Goal: Navigation & Orientation: Understand site structure

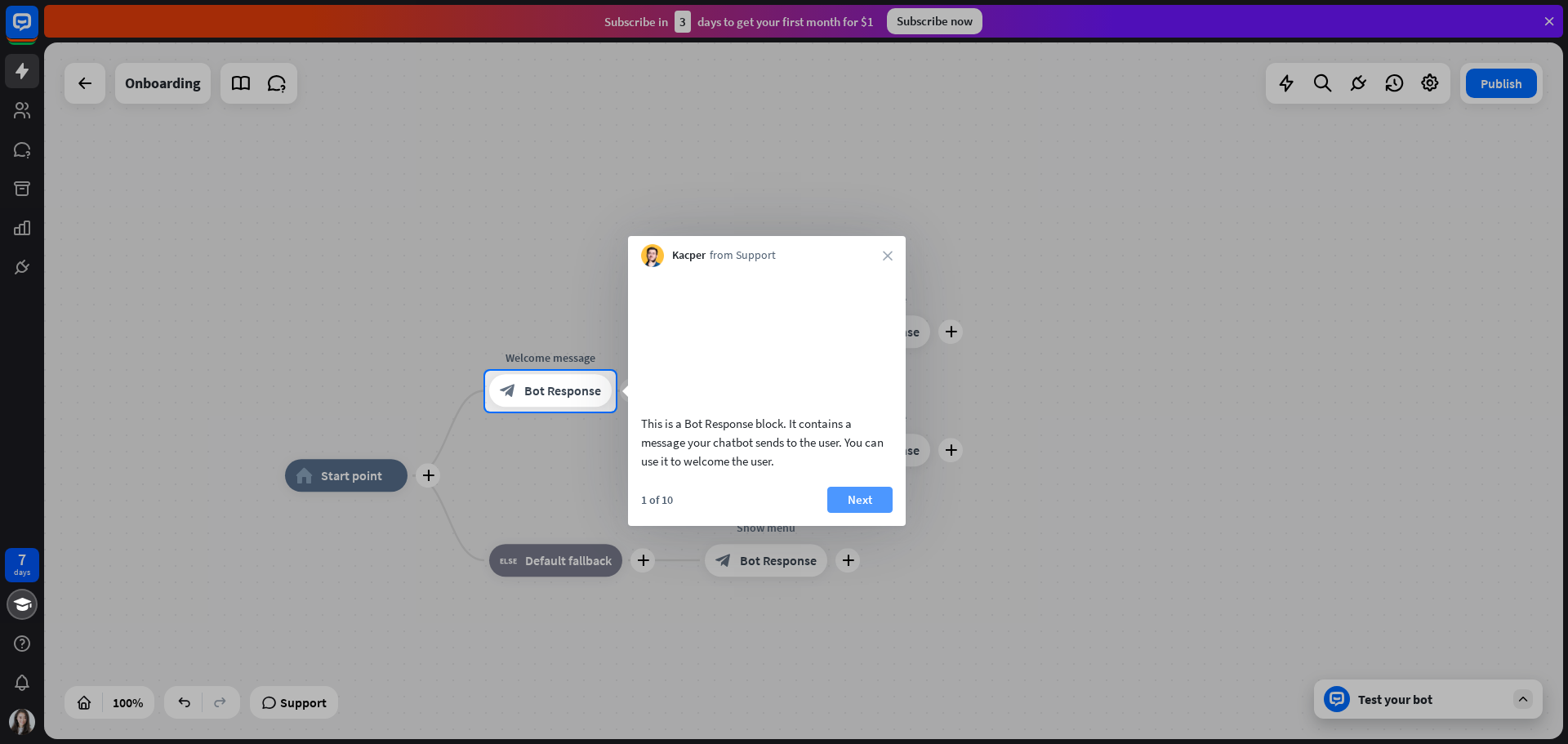
click at [854, 512] on button "Next" at bounding box center [860, 499] width 65 height 26
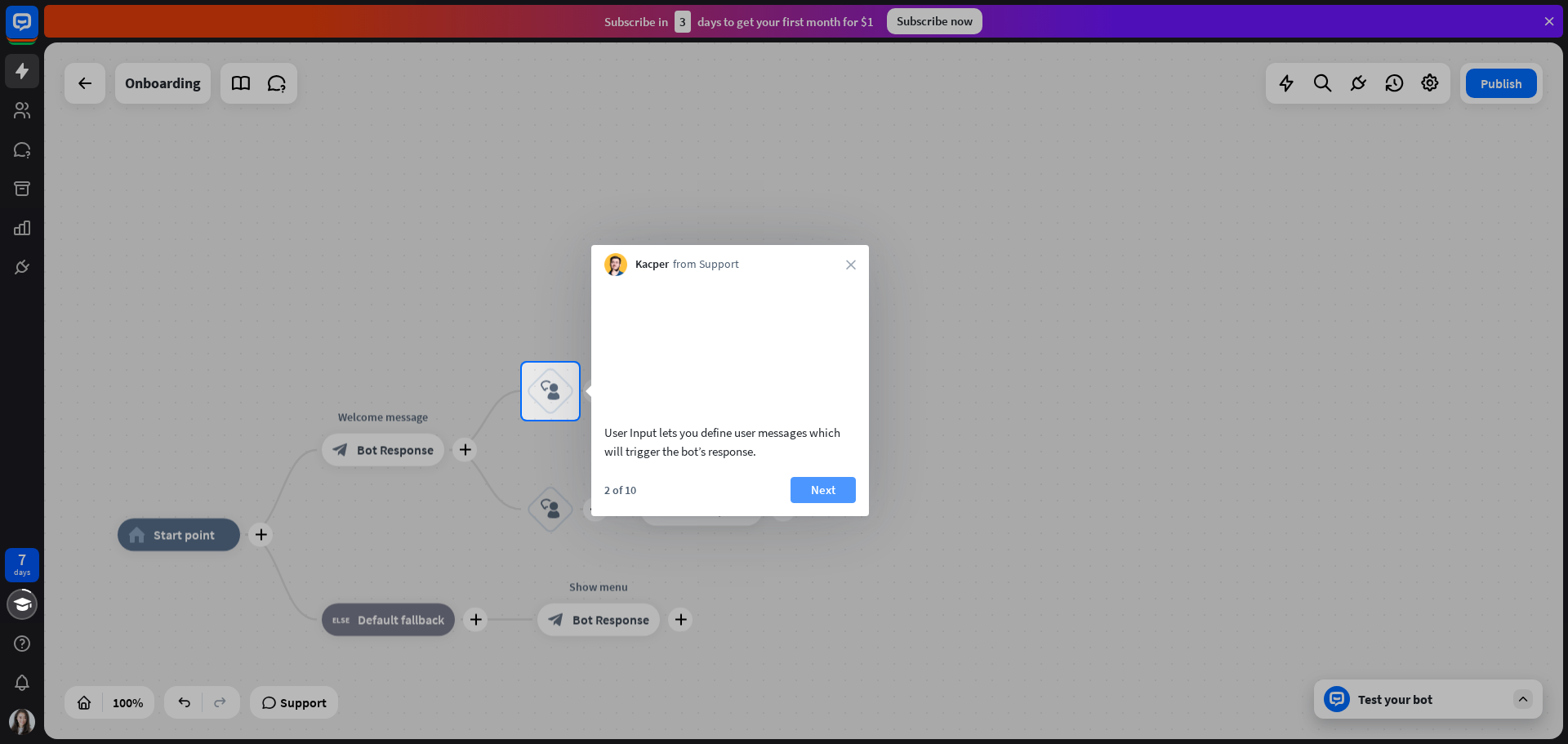
click at [835, 503] on button "Next" at bounding box center [823, 490] width 65 height 26
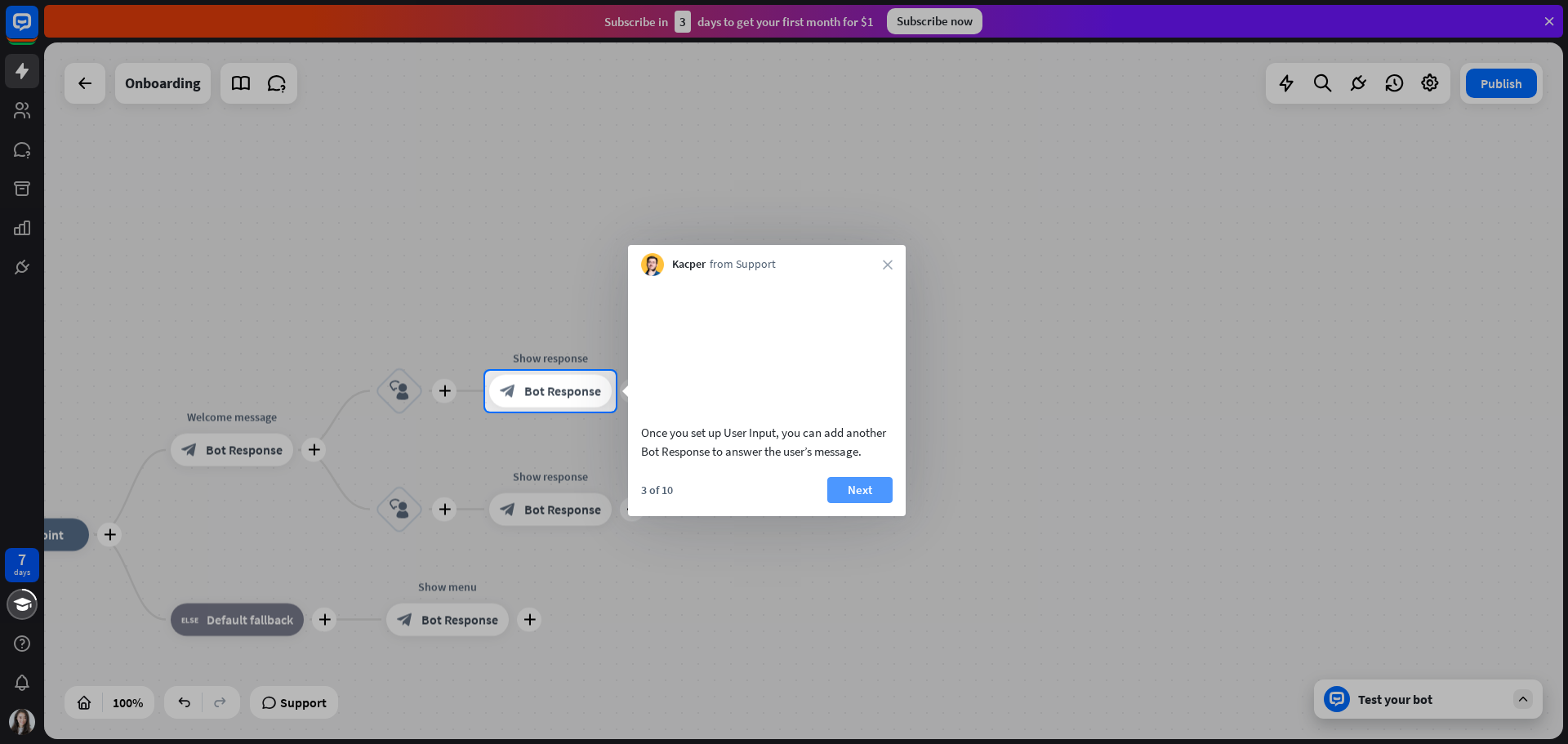
click at [835, 499] on button "Next" at bounding box center [860, 490] width 65 height 26
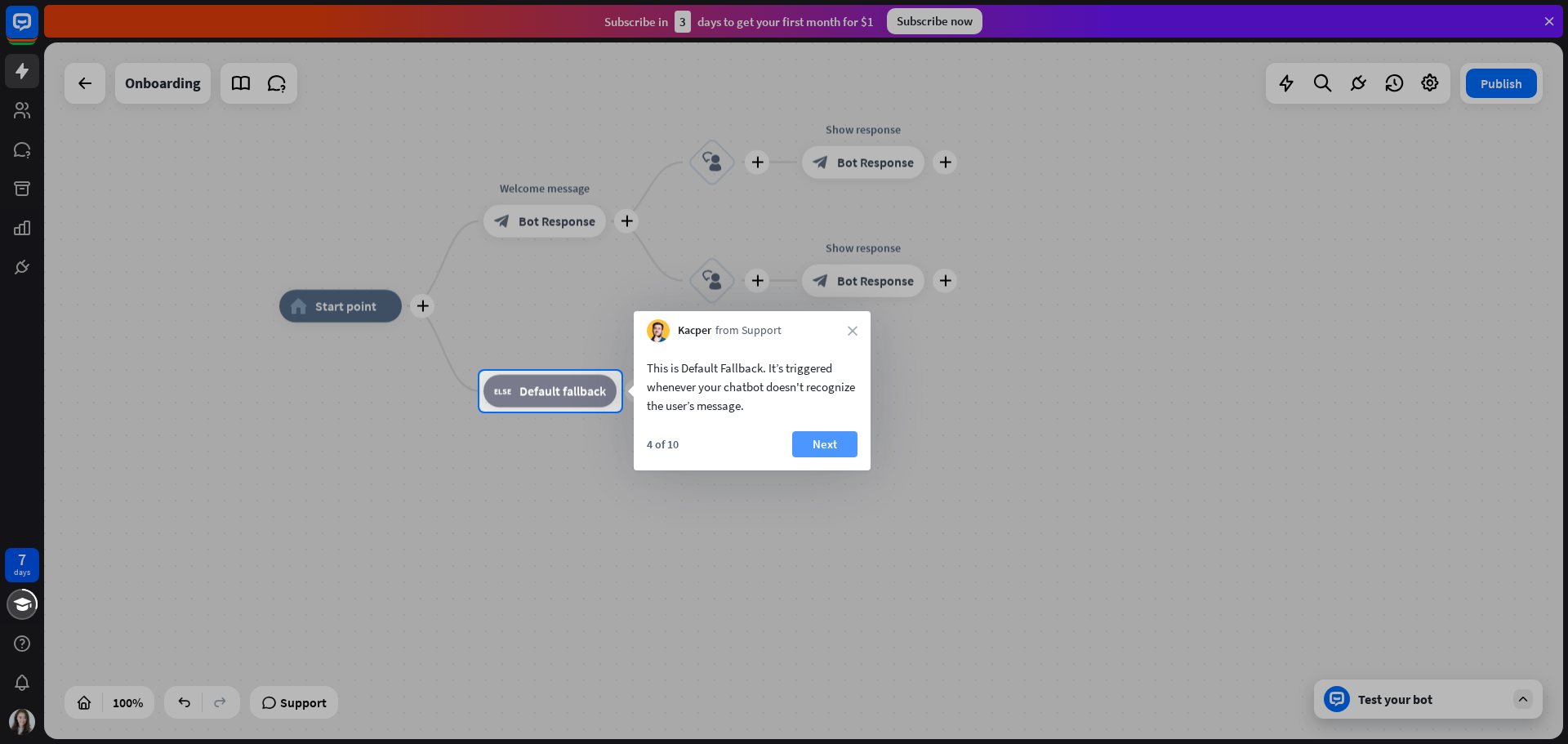
click at [831, 435] on button "Next" at bounding box center [825, 444] width 65 height 26
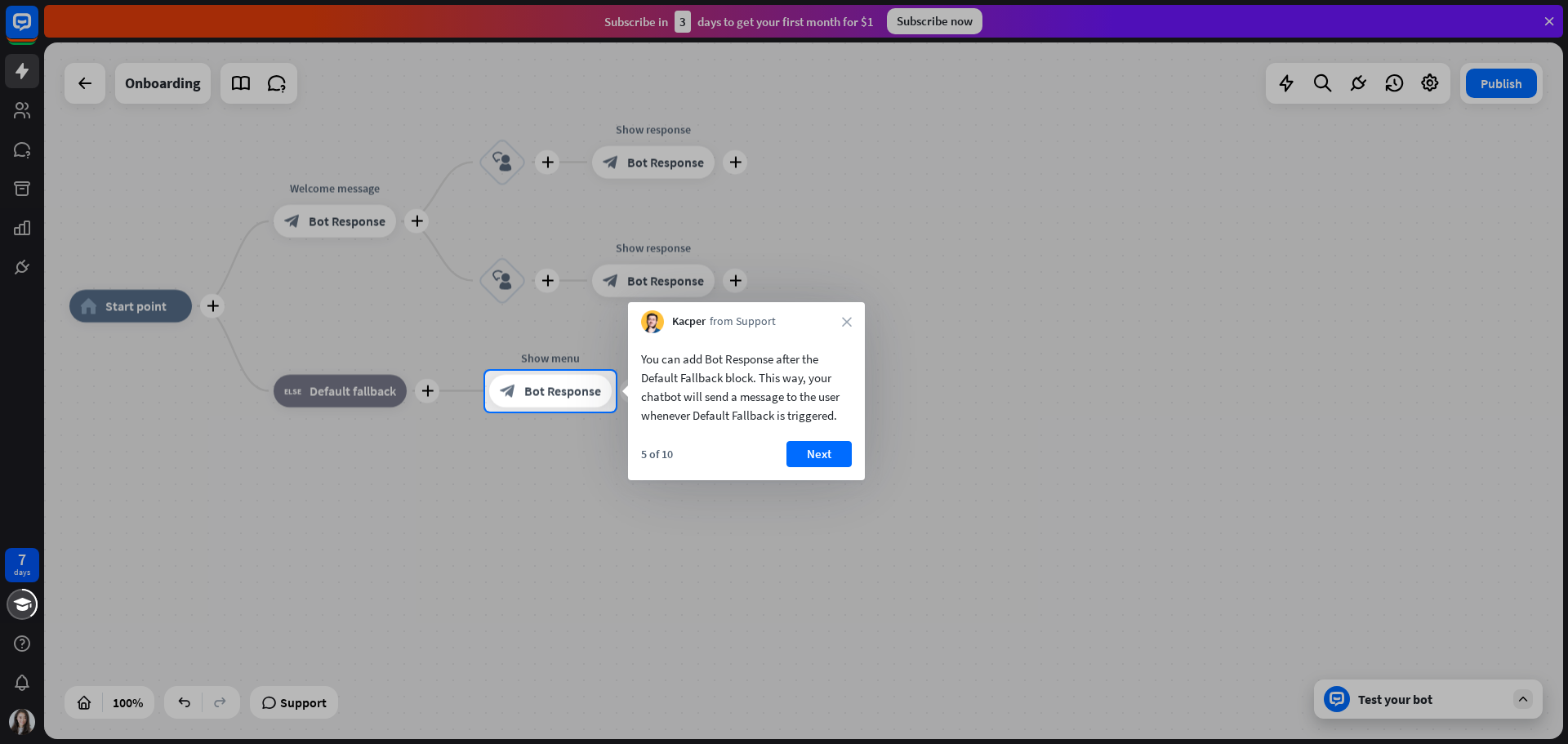
click at [826, 467] on div "5 of 10 Next" at bounding box center [747, 460] width 237 height 39
click at [823, 454] on button "Next" at bounding box center [819, 454] width 65 height 26
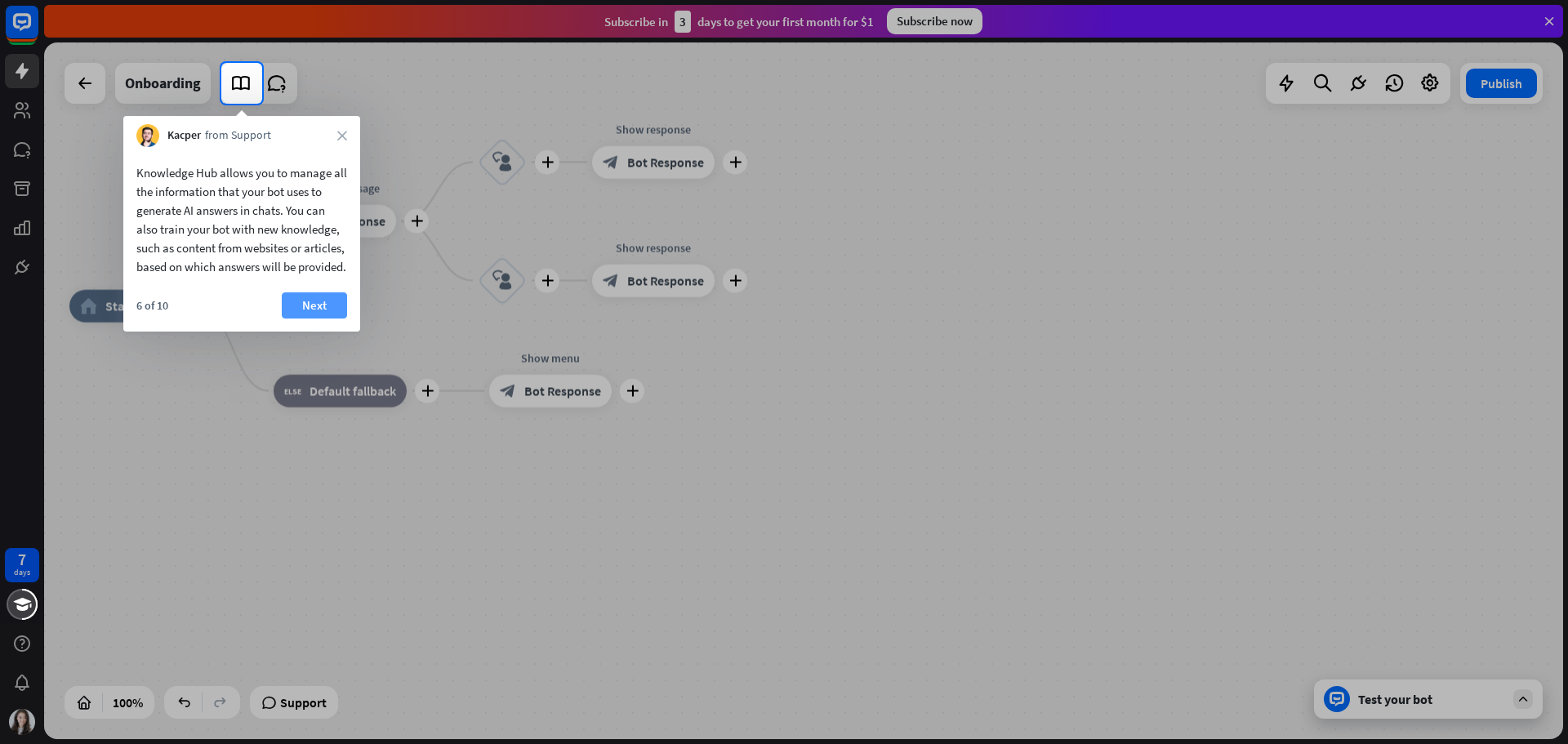
click at [326, 319] on button "Next" at bounding box center [314, 305] width 65 height 26
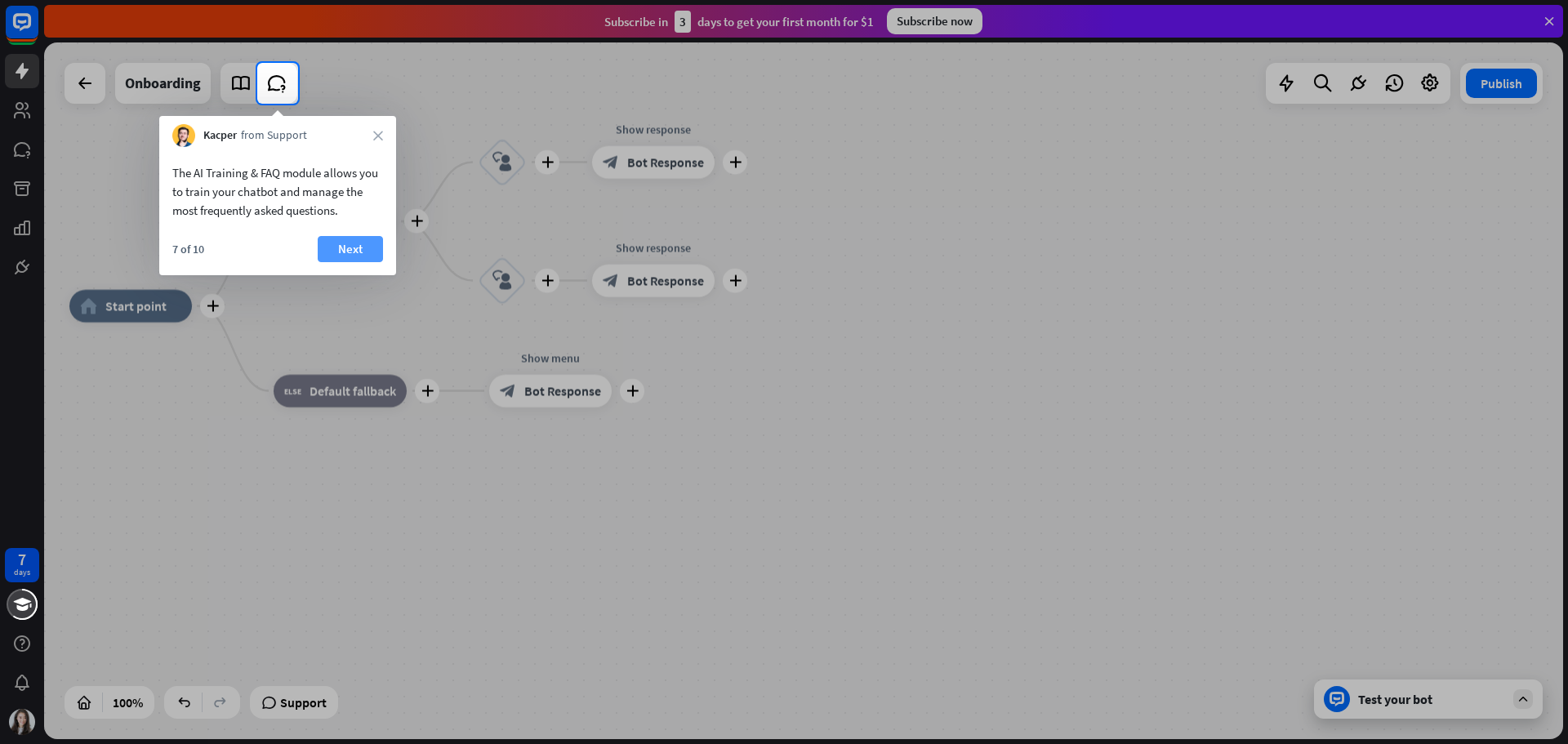
click at [352, 244] on button "Next" at bounding box center [350, 249] width 65 height 26
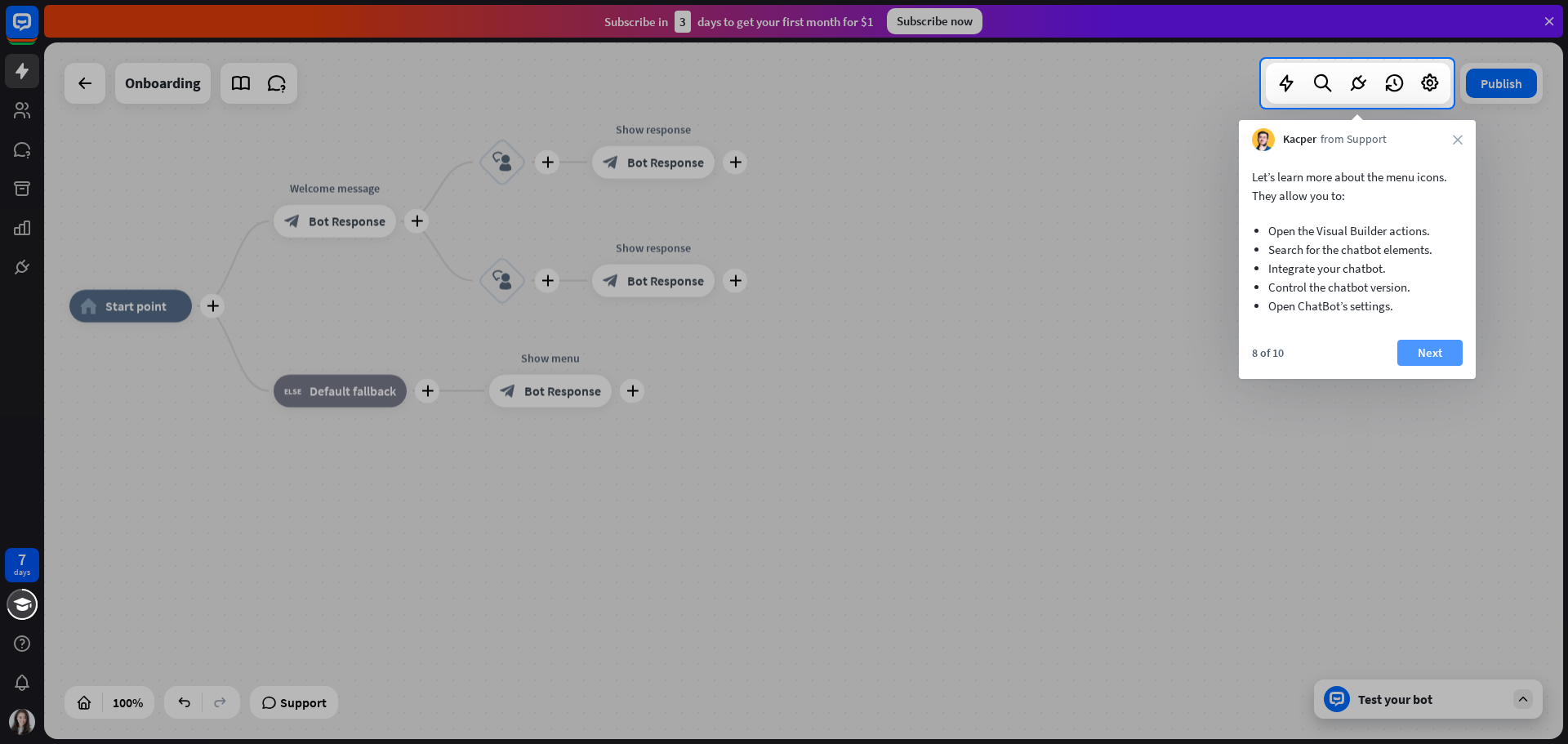
click at [1439, 352] on button "Next" at bounding box center [1430, 353] width 65 height 26
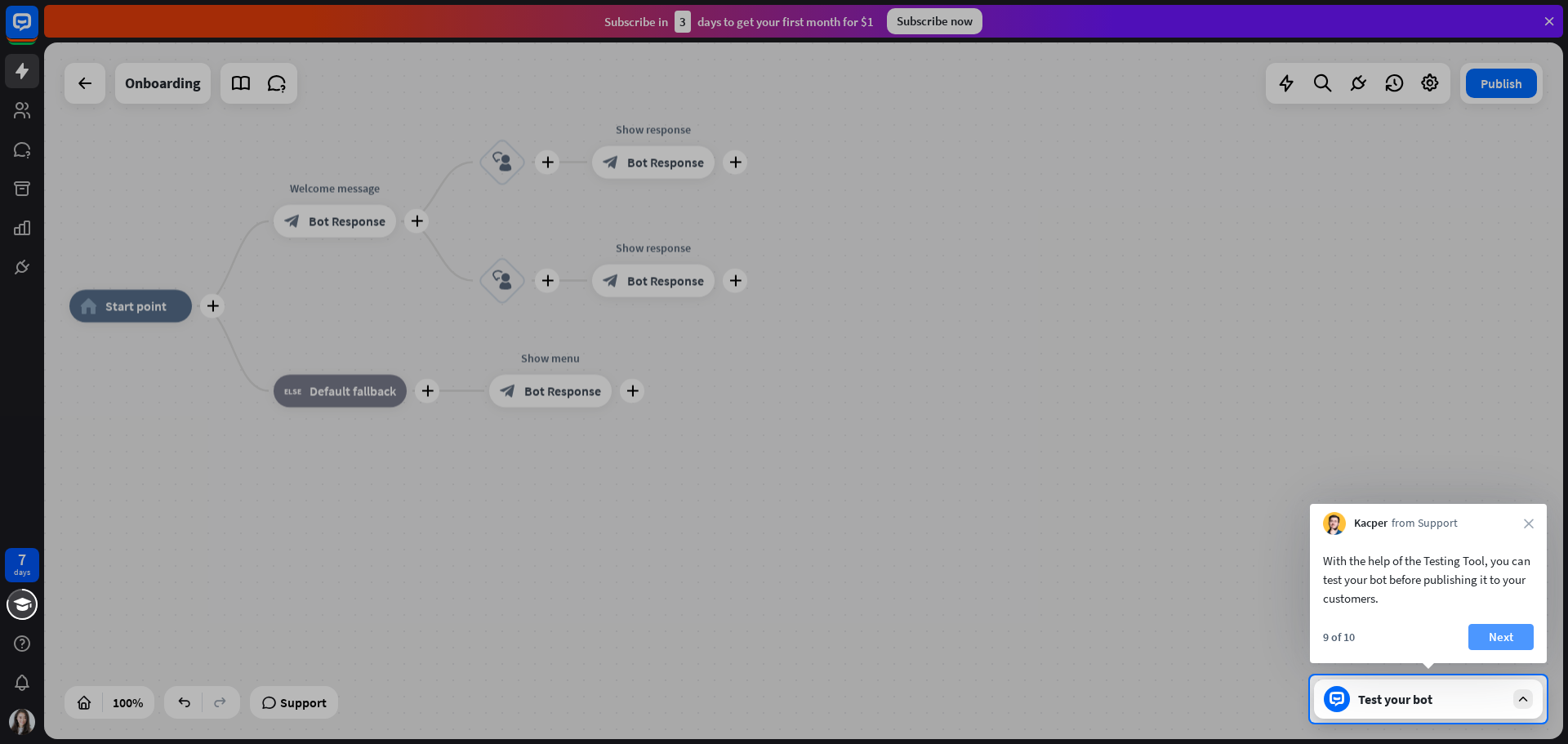
click at [1494, 639] on button "Next" at bounding box center [1501, 636] width 65 height 26
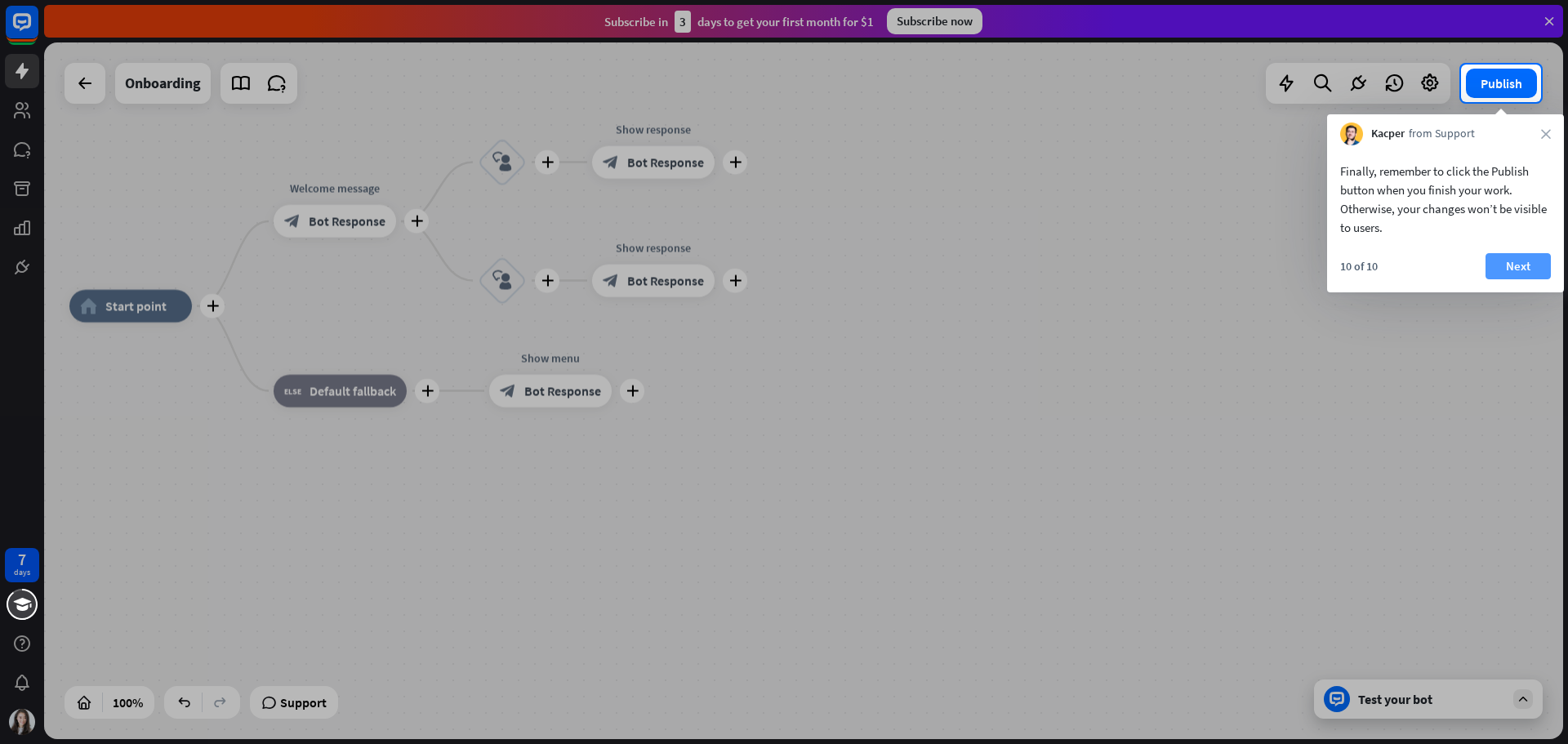
click at [1537, 272] on button "Next" at bounding box center [1517, 266] width 65 height 26
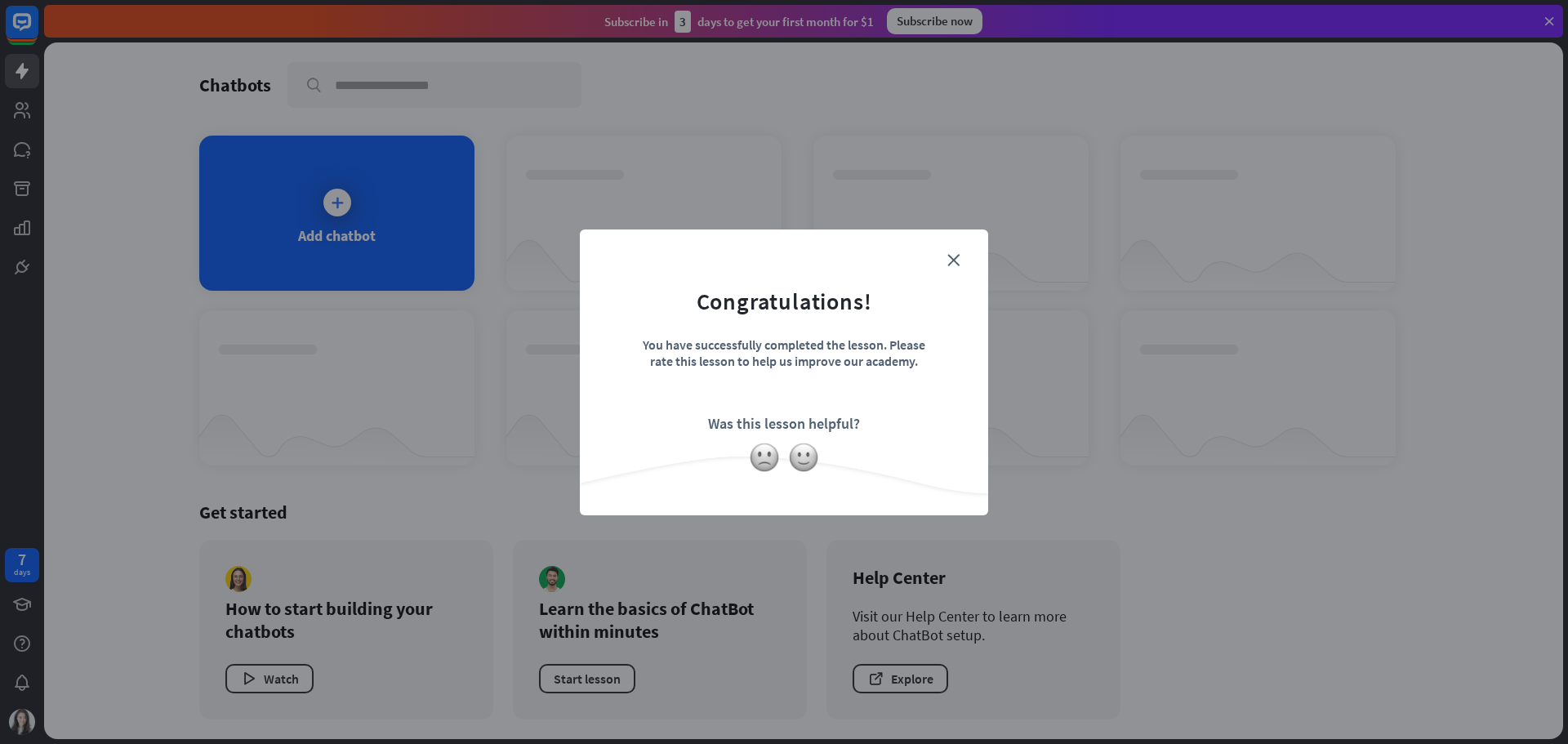
click at [941, 262] on form "Congratulations! You have successfully completed the lesson. Please rate this l…" at bounding box center [784, 347] width 367 height 195
click at [955, 259] on icon "close" at bounding box center [953, 259] width 13 height 13
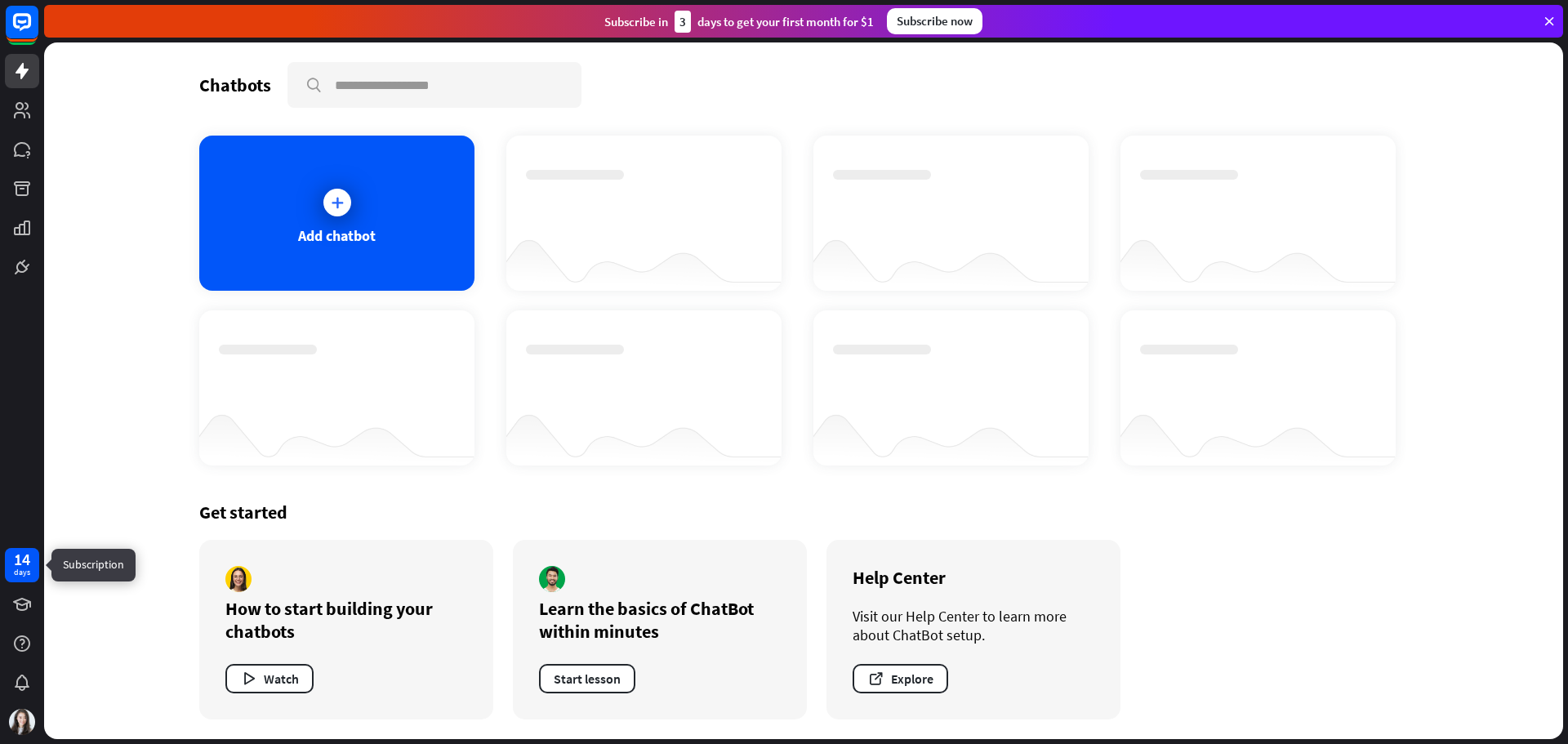
click at [27, 557] on div "14" at bounding box center [21, 558] width 17 height 15
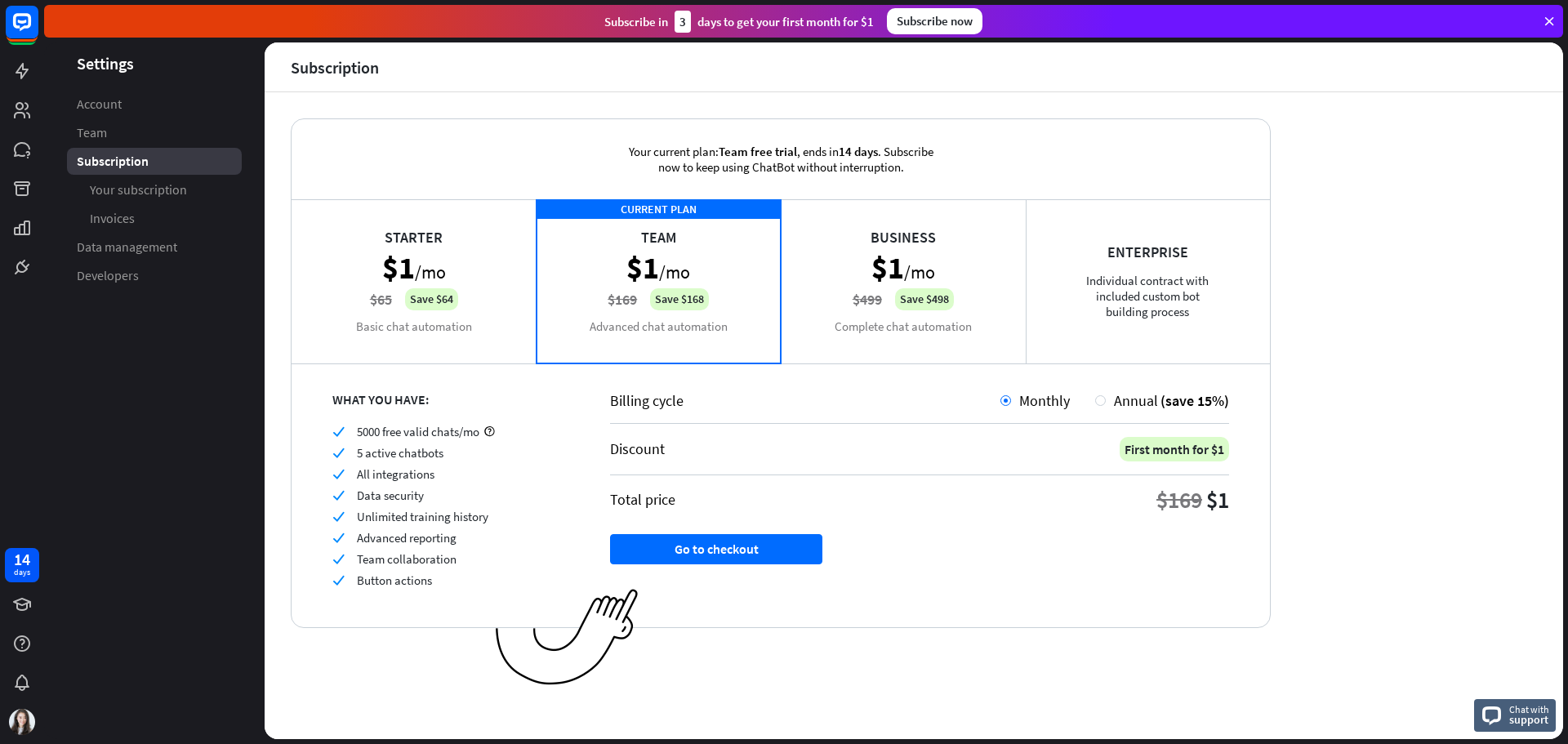
click at [430, 241] on div "Starter $1 /mo $65 Save $64 Basic chat automation" at bounding box center [414, 281] width 245 height 163
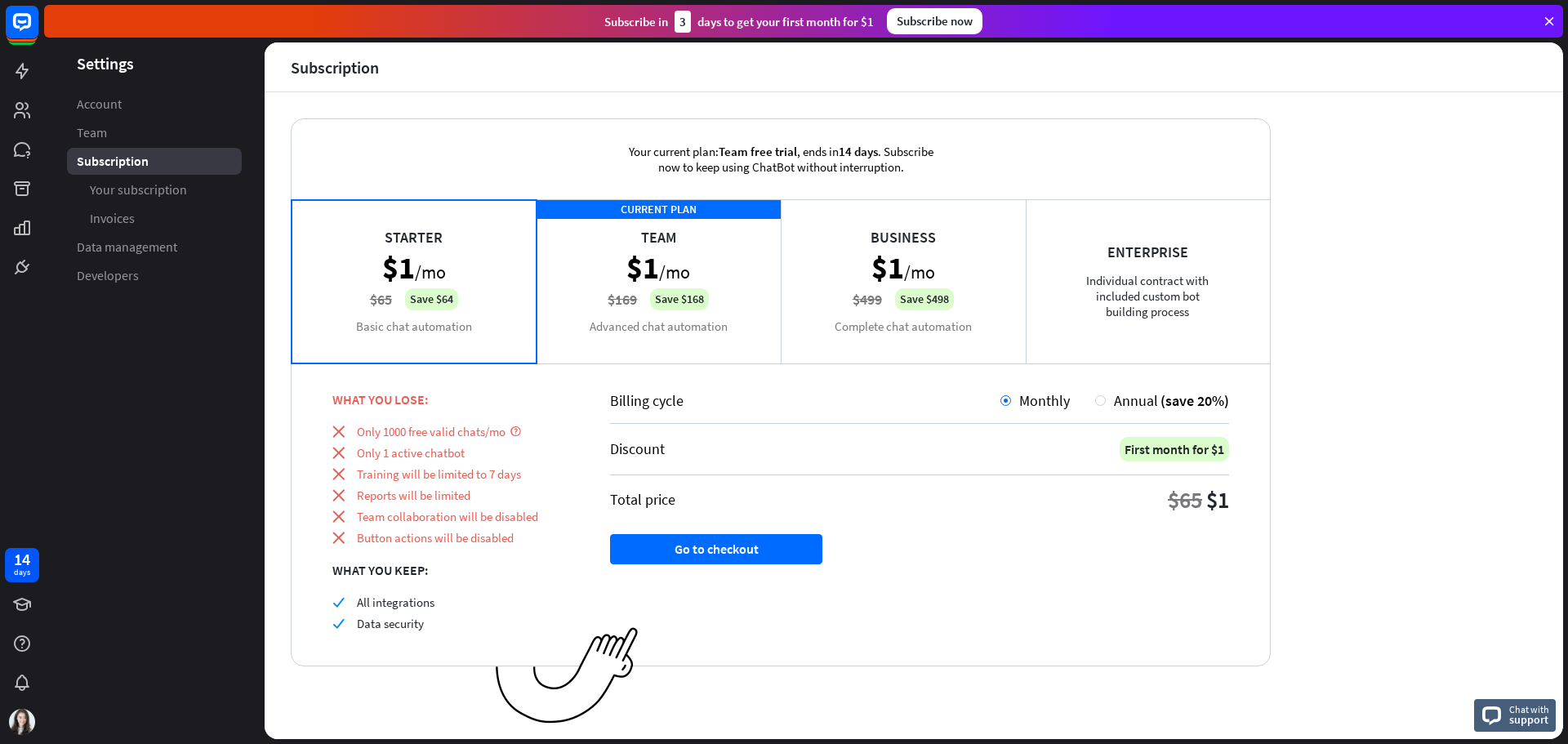
click at [641, 242] on div "CURRENT PLAN Team $1 /mo $169 Save $168 Advanced chat automation" at bounding box center [659, 281] width 245 height 163
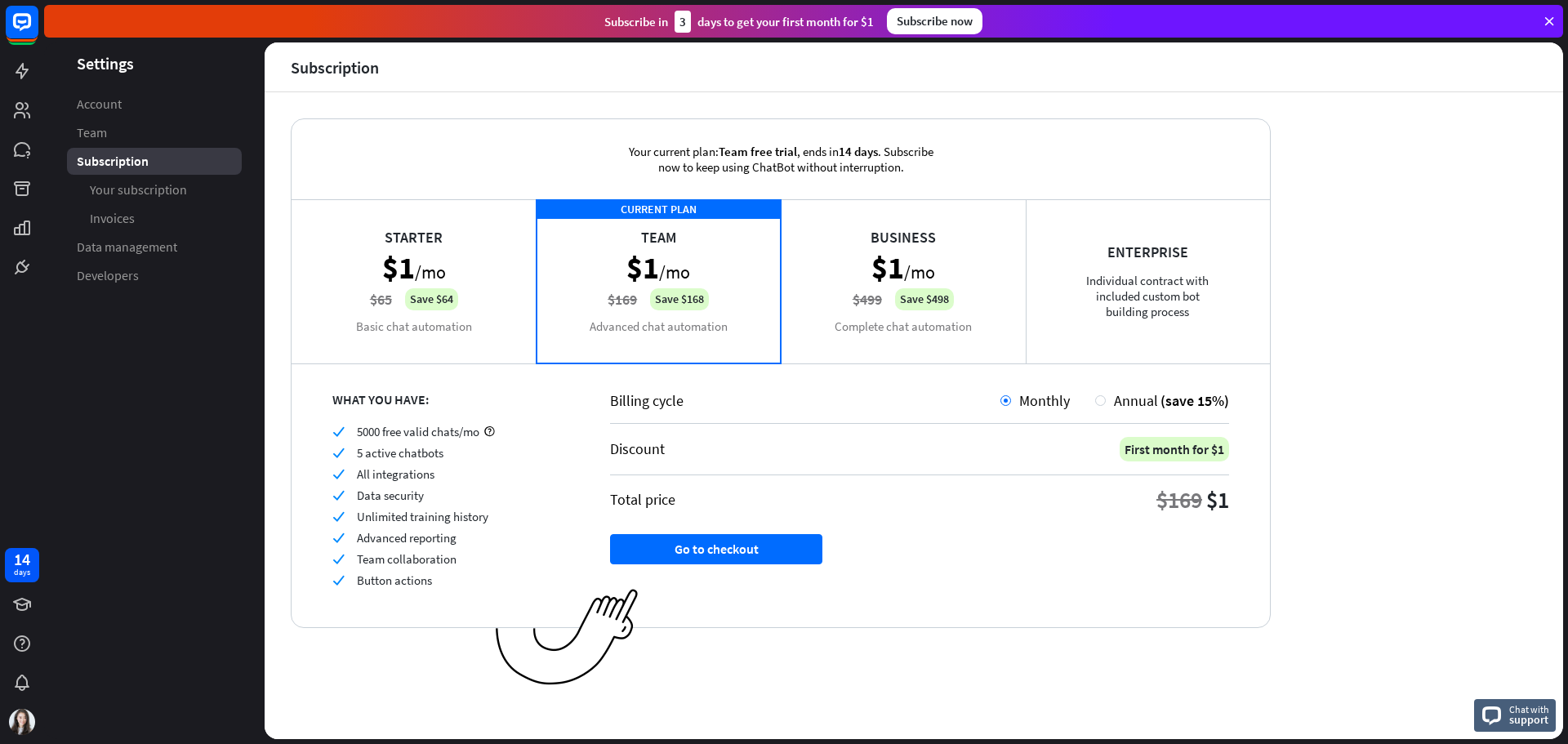
click at [824, 255] on div "Business $1 /mo $499 Save $498 Complete chat automation" at bounding box center [903, 281] width 245 height 163
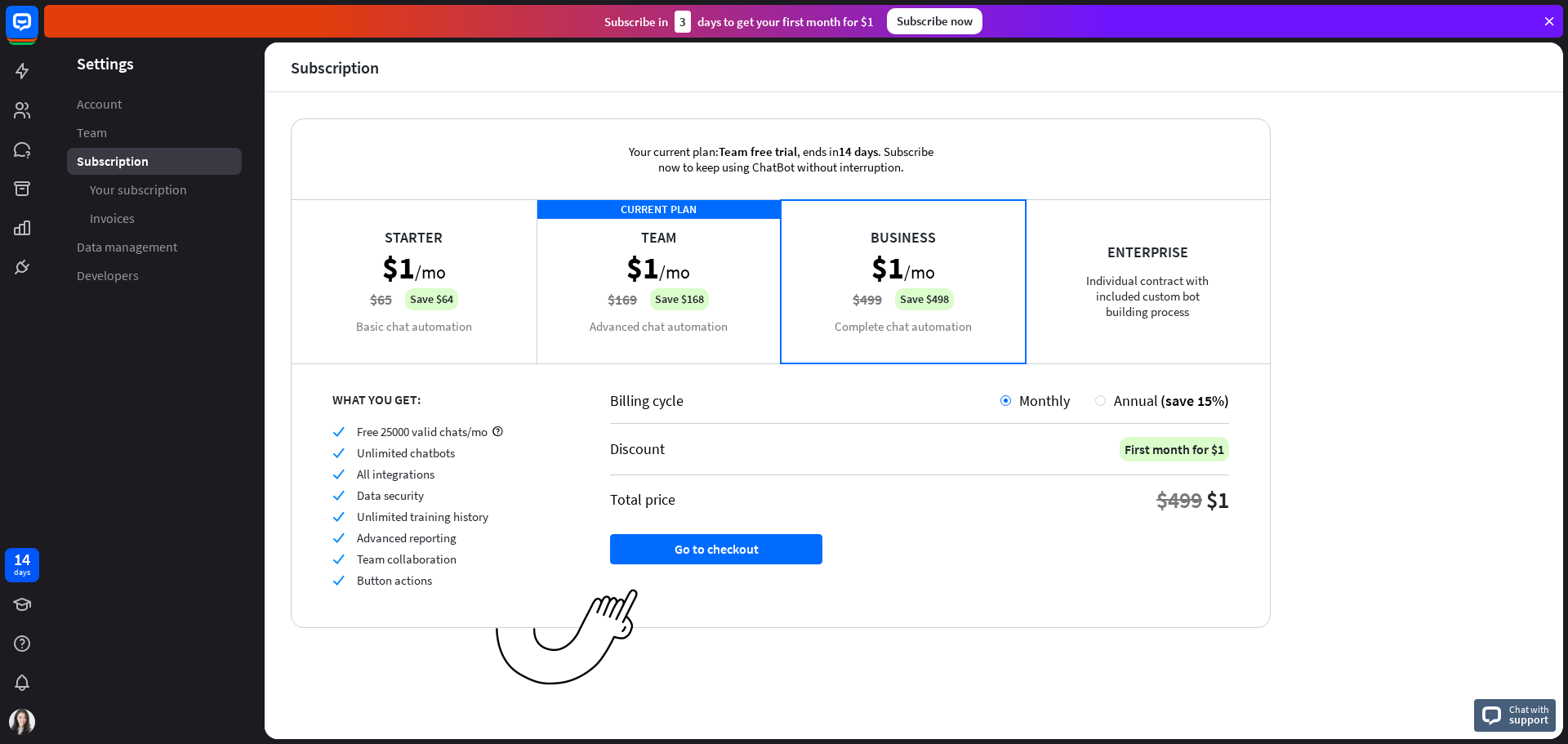
click at [1133, 291] on div "Enterprise Individual contract with included custom bot building process" at bounding box center [1148, 281] width 245 height 163
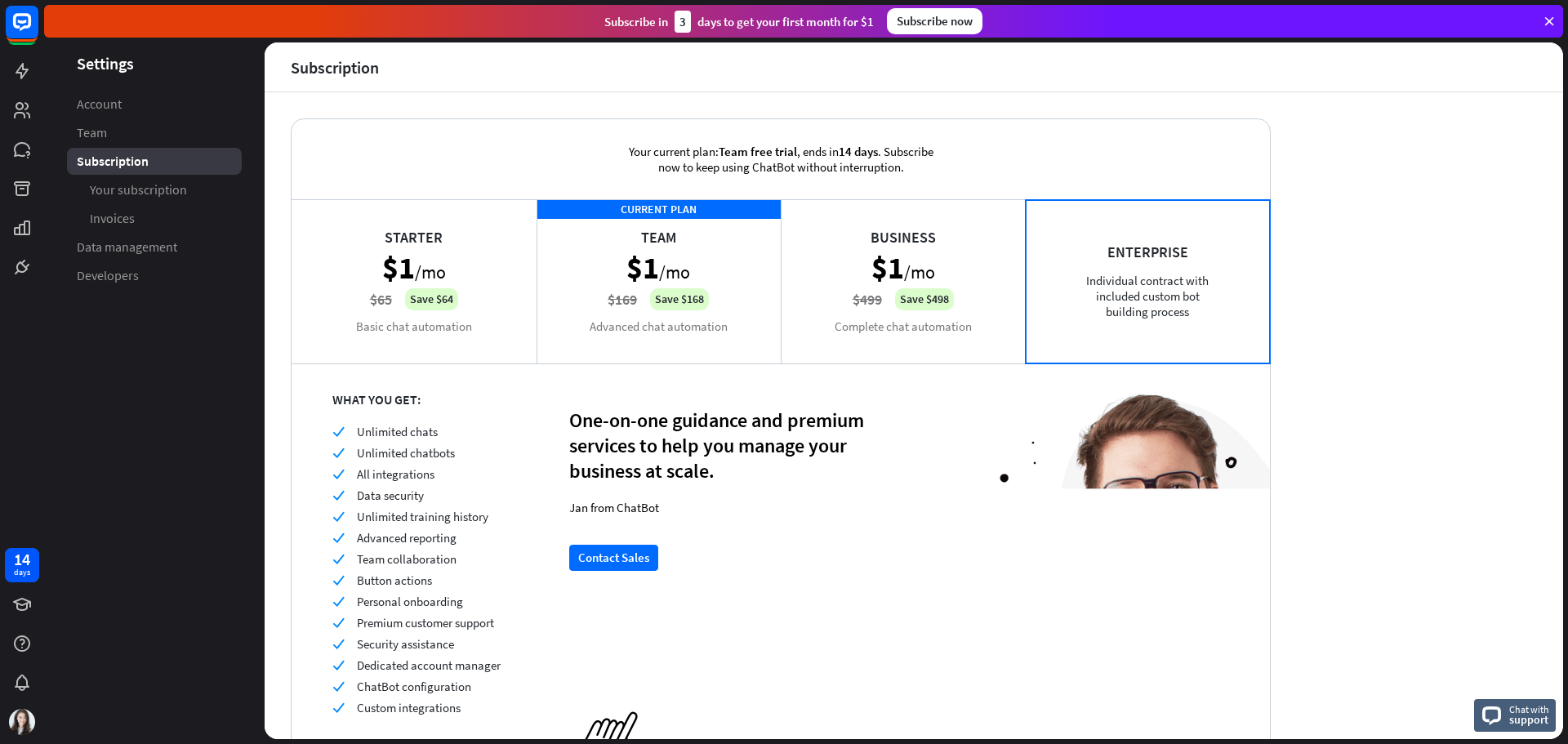
click at [890, 250] on div "Business $1 /mo $499 Save $498 Complete chat automation" at bounding box center [903, 281] width 245 height 163
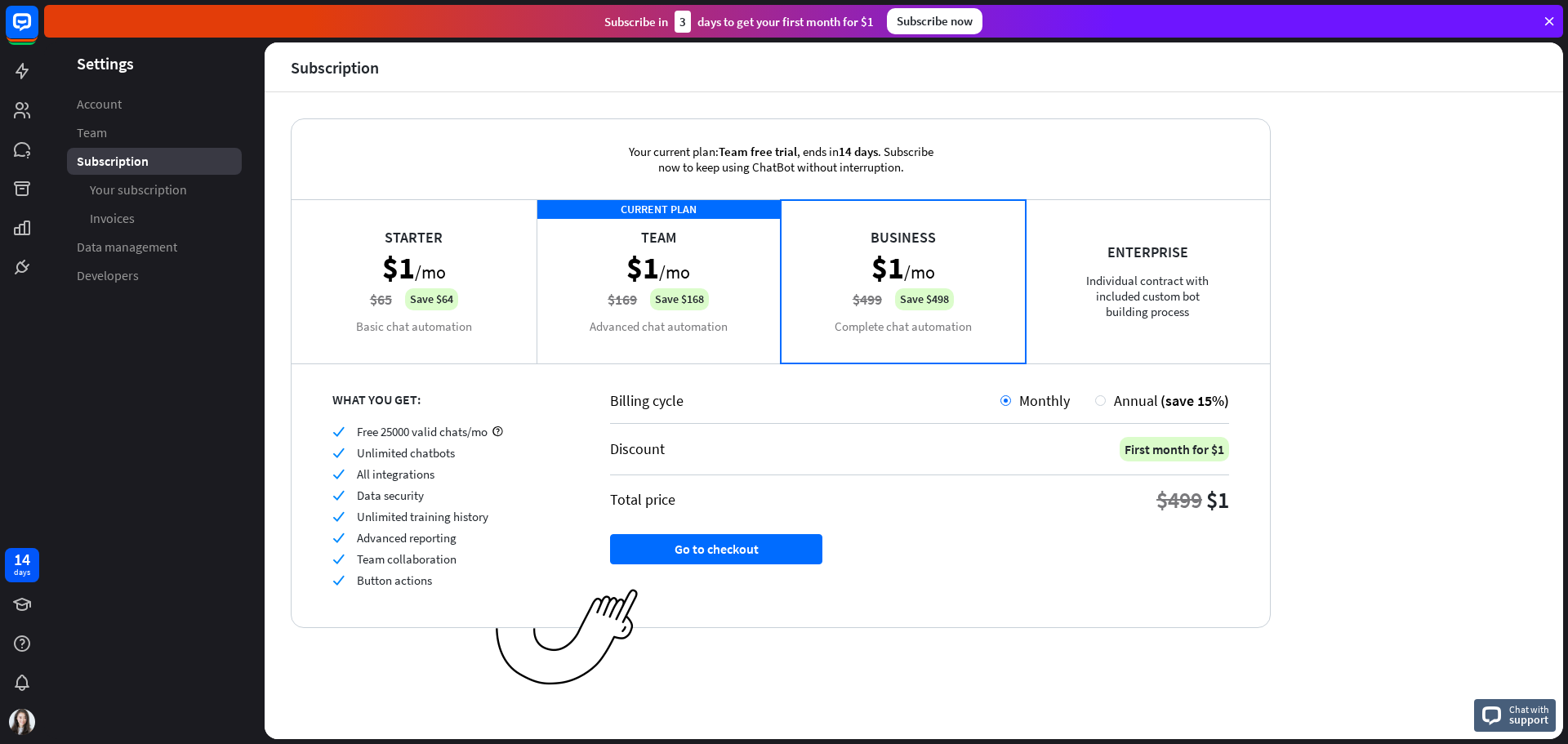
click at [701, 235] on div "CURRENT PLAN Team $1 /mo $169 Save $168 Advanced chat automation" at bounding box center [659, 281] width 245 height 163
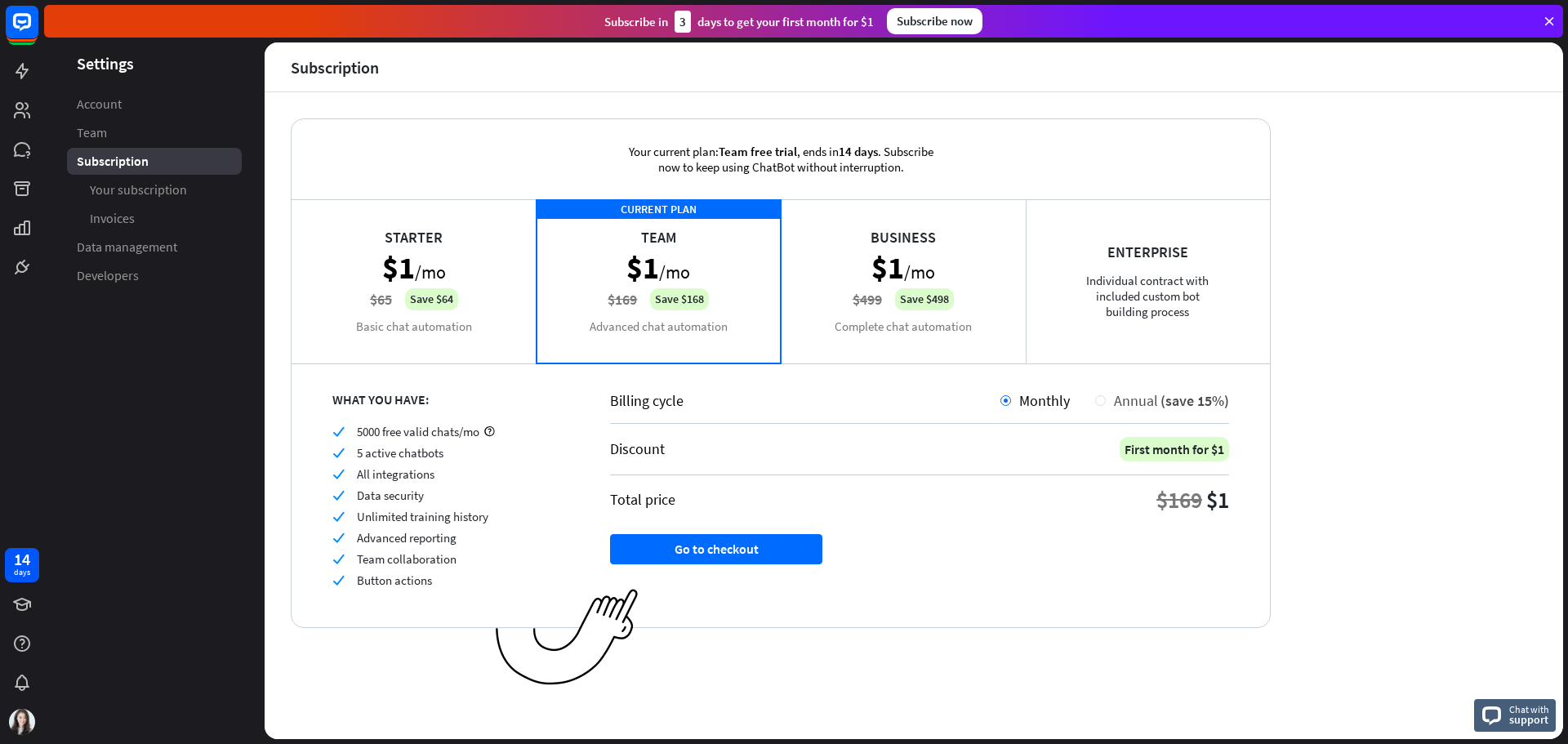
click at [1104, 404] on div at bounding box center [1100, 400] width 11 height 11
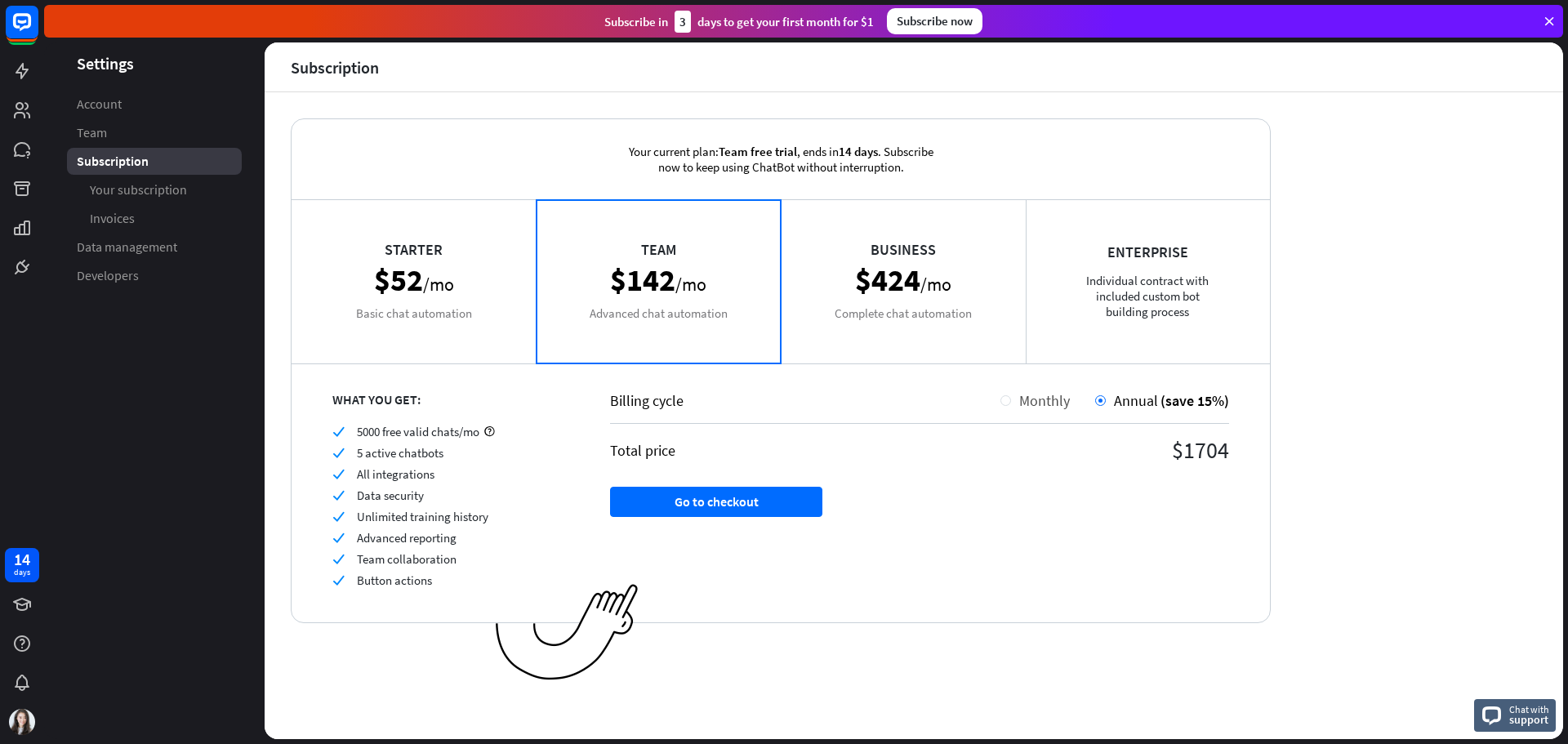
click at [1053, 401] on span "Monthly" at bounding box center [1044, 400] width 51 height 18
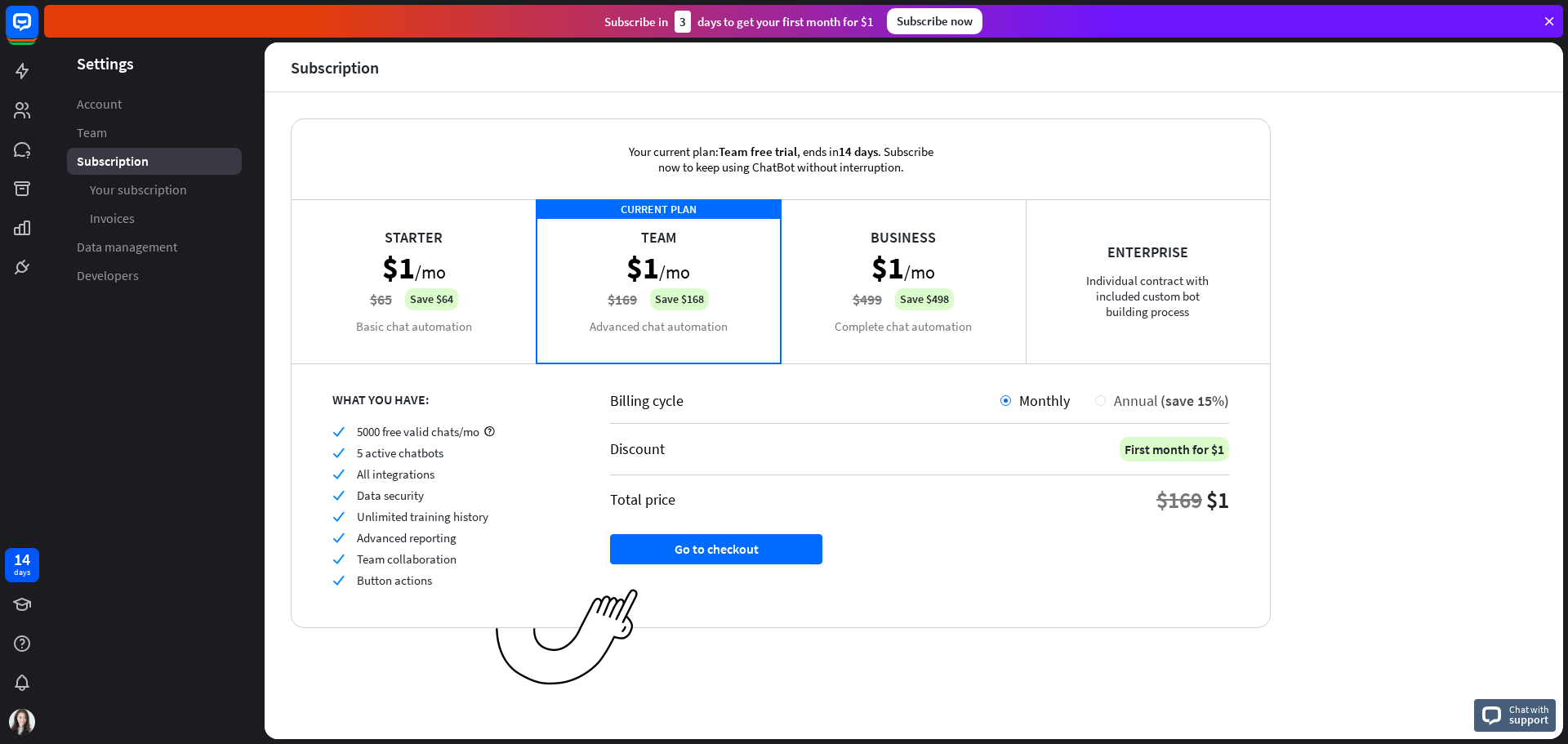
click at [1105, 398] on div at bounding box center [1100, 400] width 11 height 11
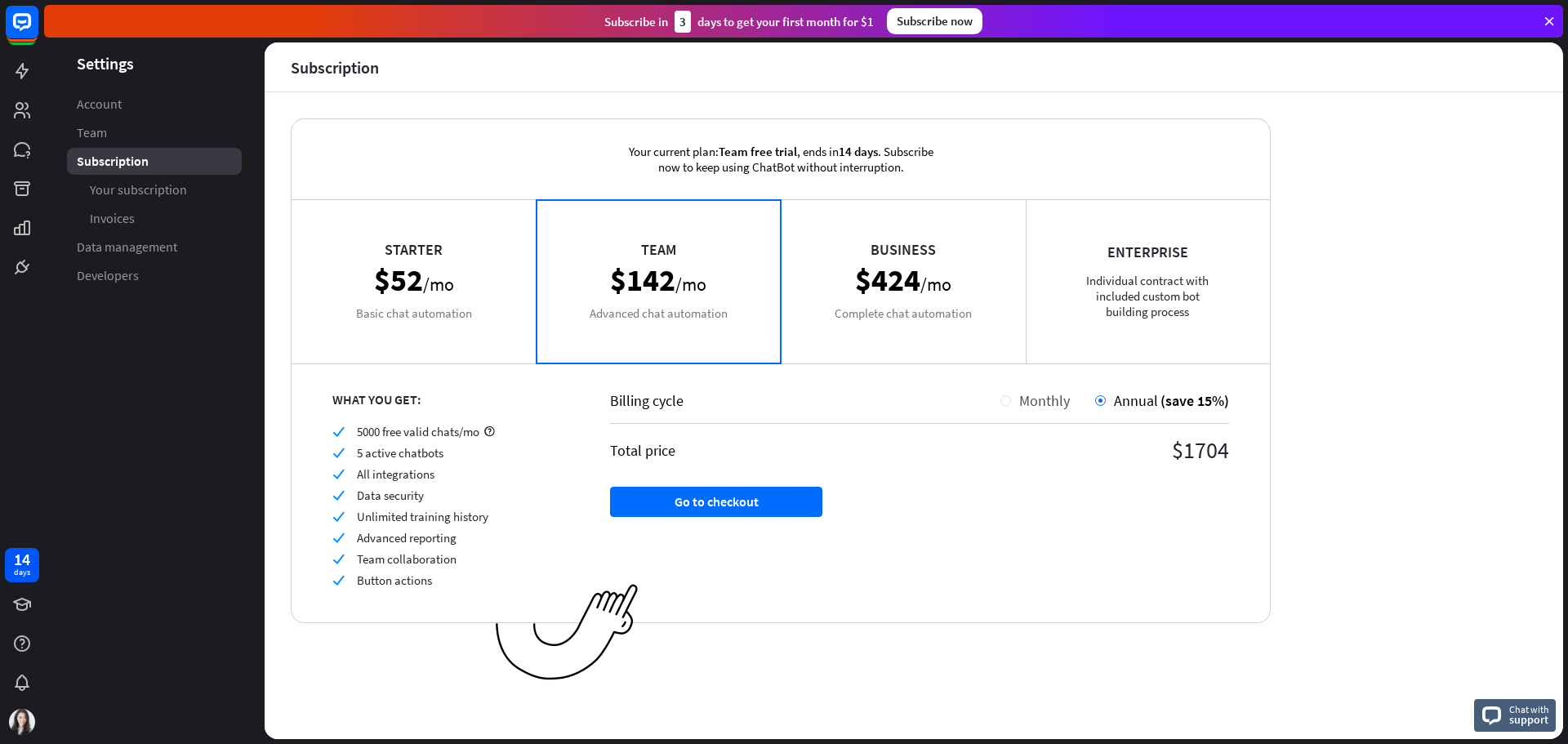
click at [1051, 401] on span "Monthly" at bounding box center [1044, 400] width 51 height 18
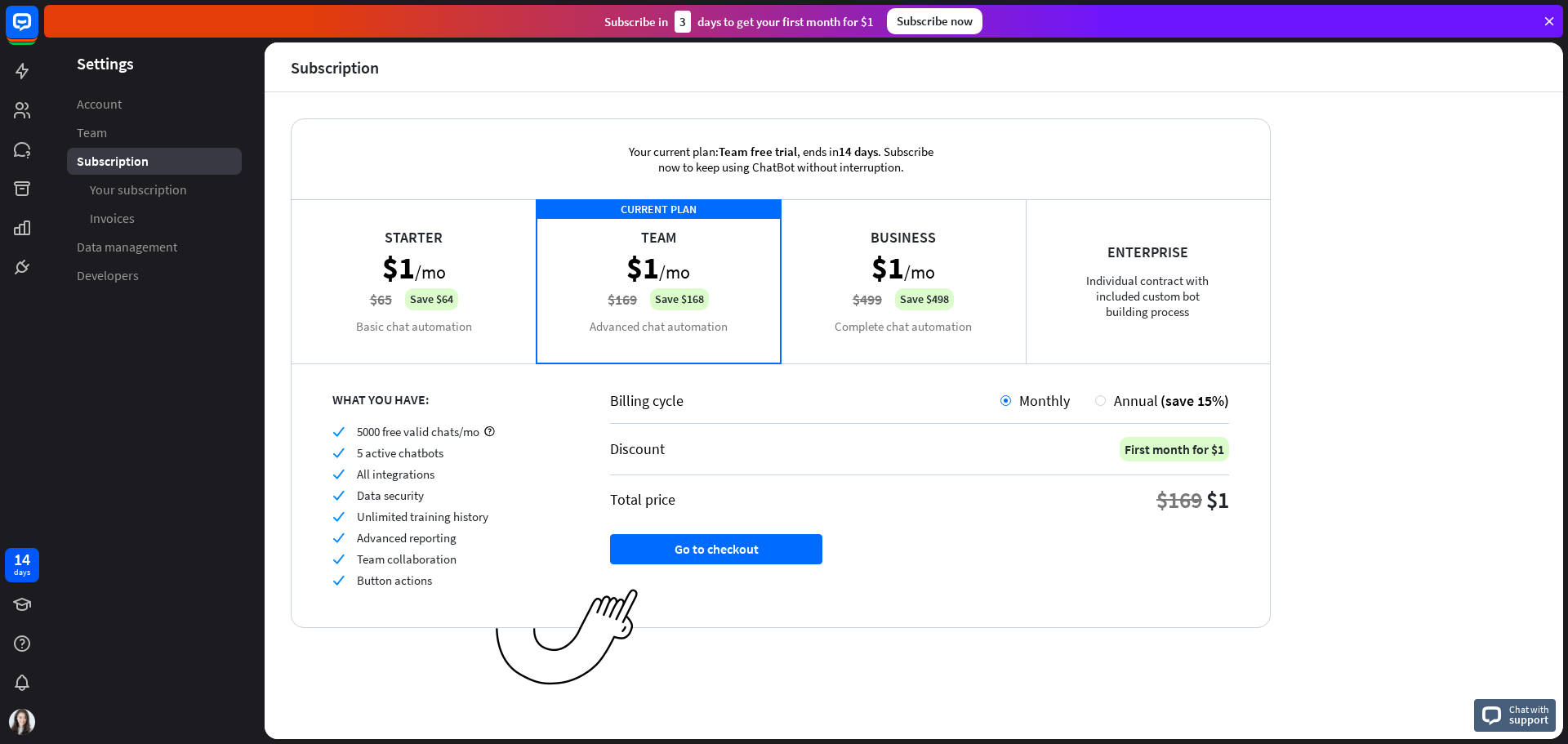
drag, startPoint x: 424, startPoint y: 264, endPoint x: 581, endPoint y: 282, distance: 158.0
click at [426, 264] on div "Starter $1 /mo $65 Save $64 Basic chat automation" at bounding box center [414, 281] width 245 height 163
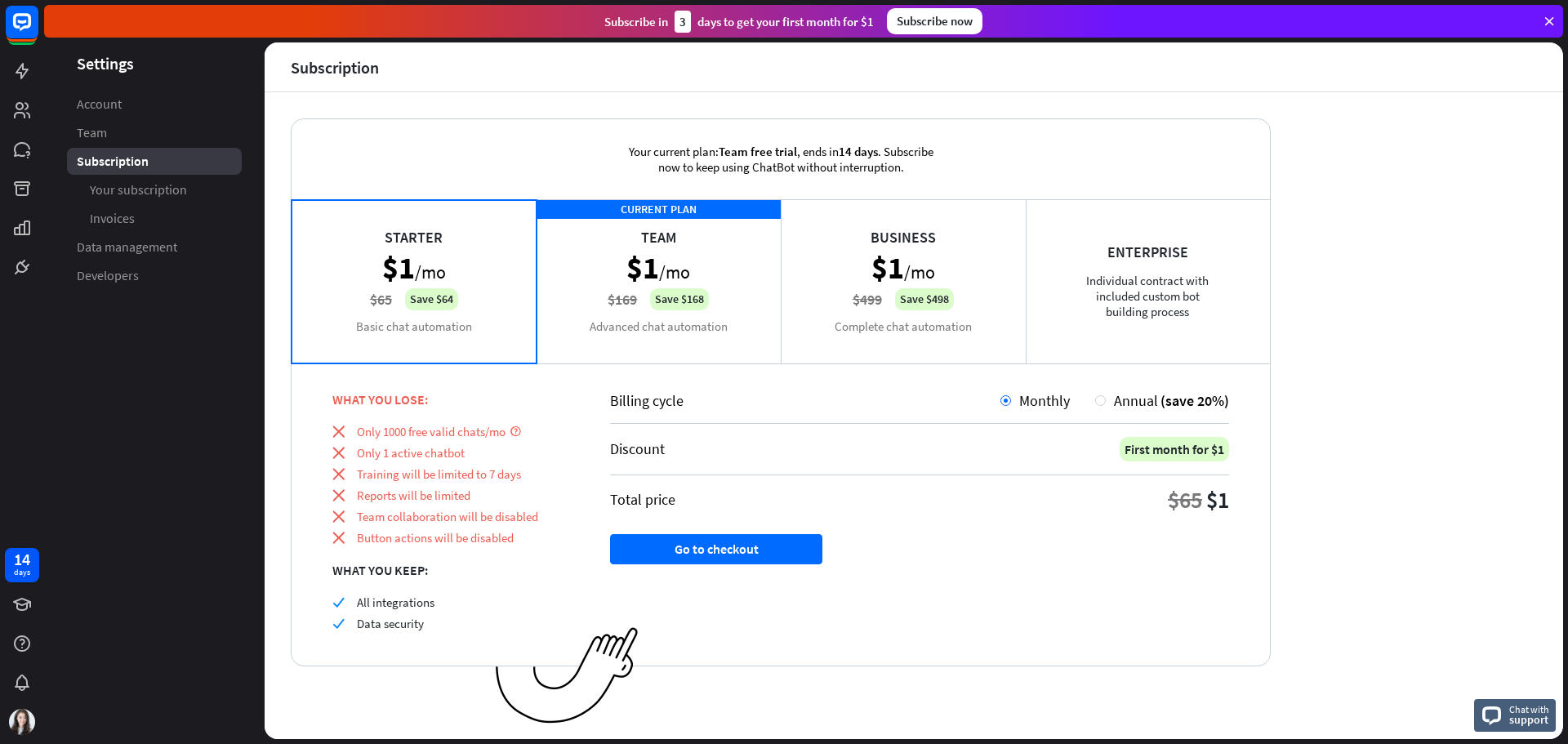
click at [643, 287] on div "CURRENT PLAN Team $1 /mo $169 Save $168 Advanced chat automation" at bounding box center [659, 281] width 245 height 163
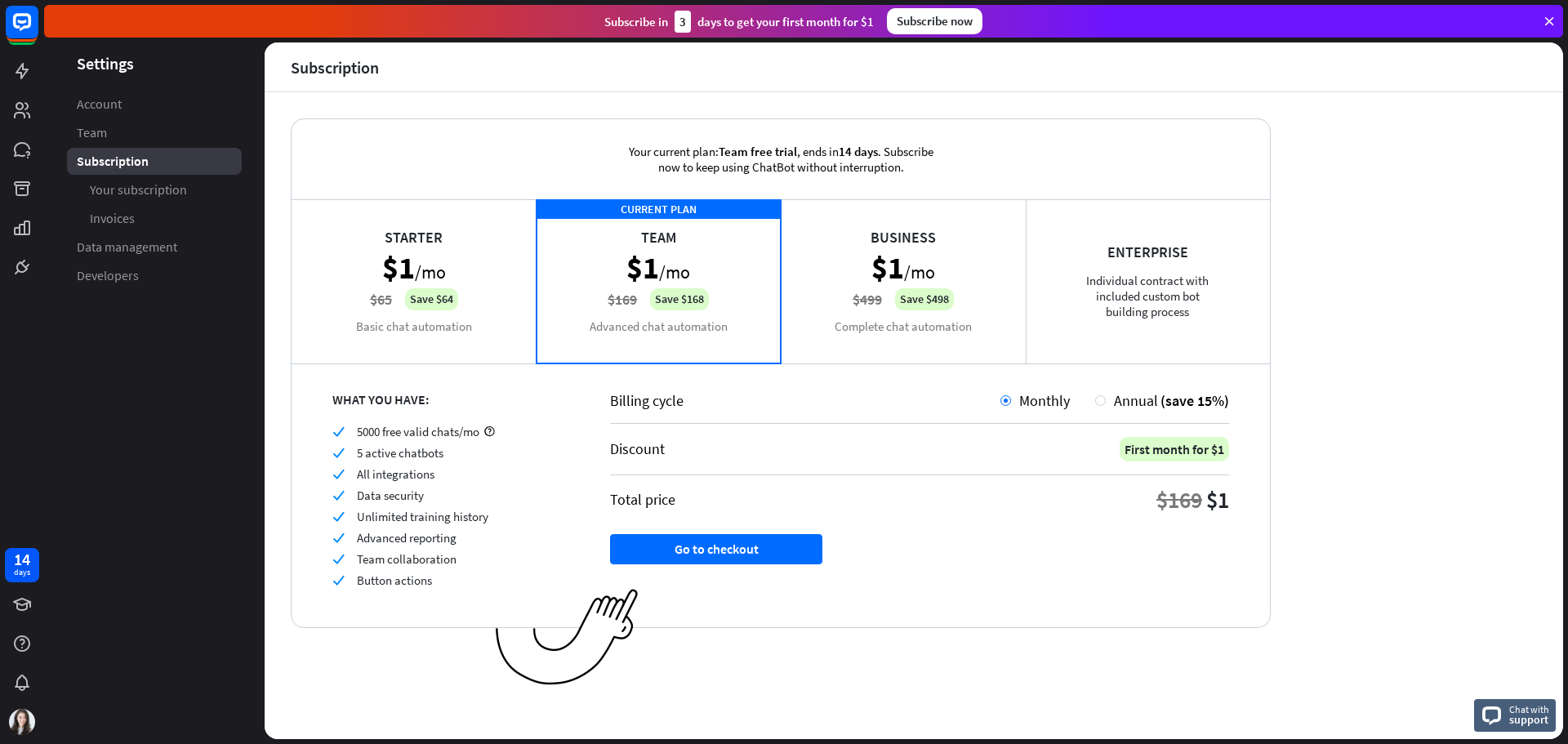
click at [418, 289] on div "Starter $1 /mo $65 Save $64 Basic chat automation" at bounding box center [414, 281] width 245 height 163
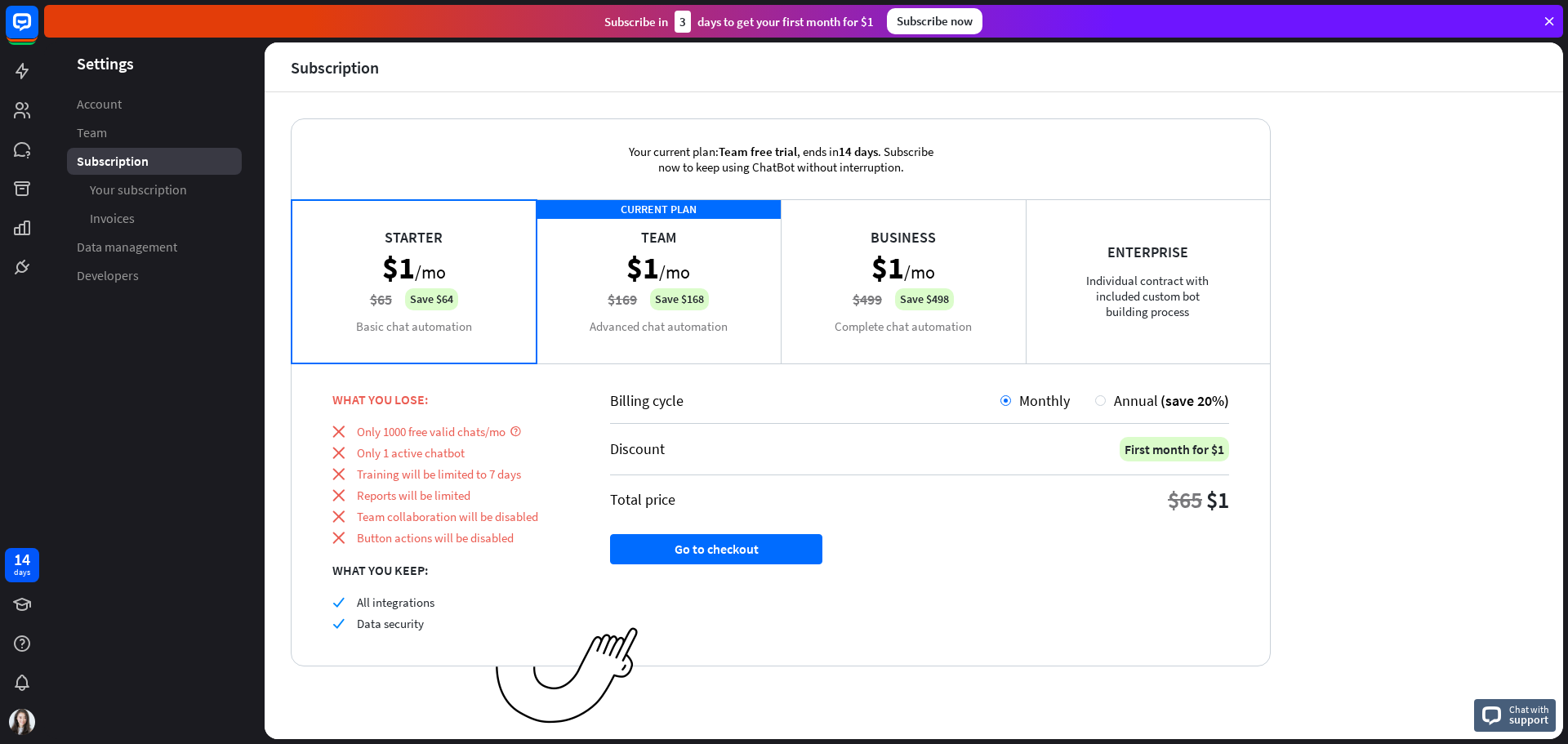
click at [616, 277] on div "CURRENT PLAN Team $1 /mo $169 Save $168 Advanced chat automation" at bounding box center [659, 281] width 245 height 163
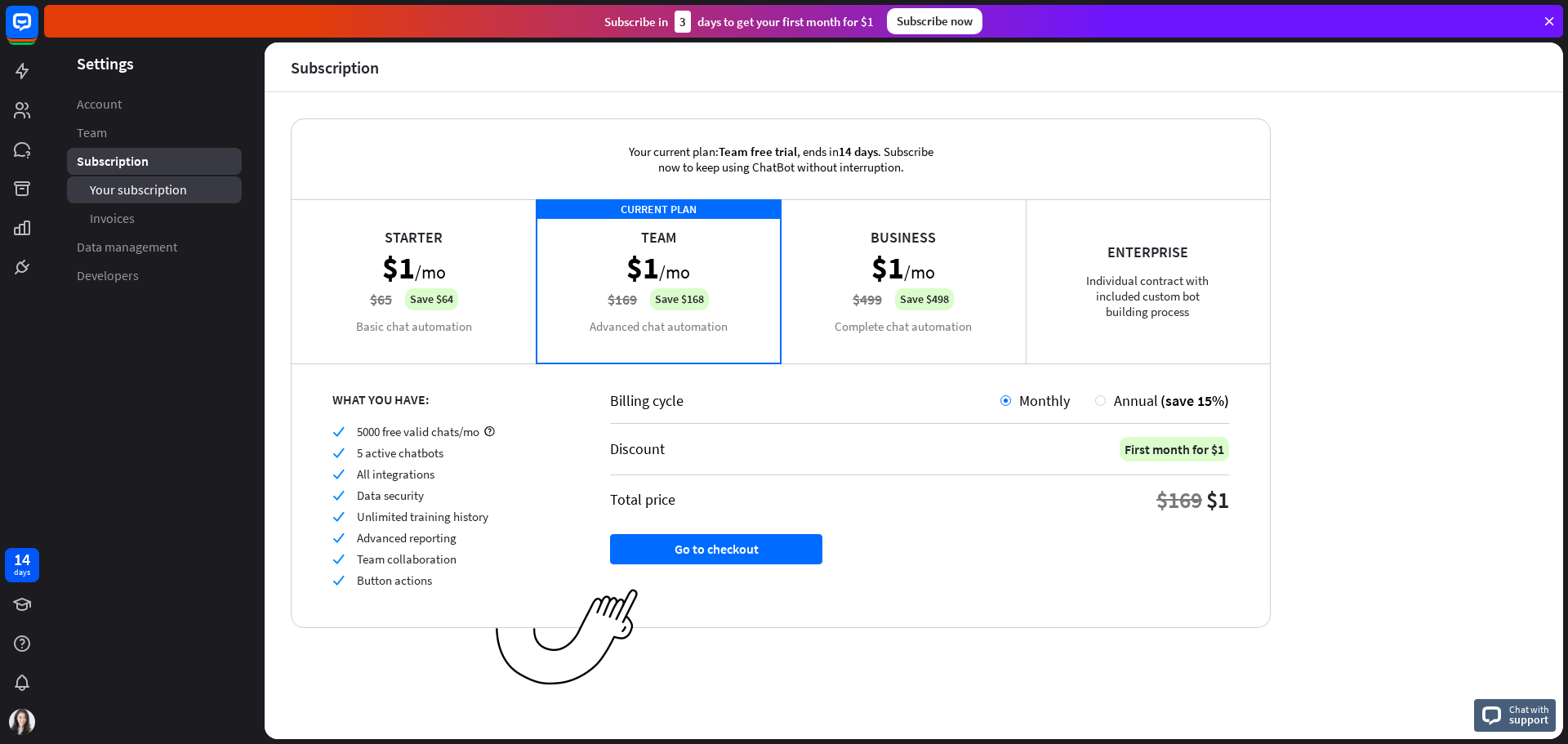
click at [136, 187] on span "Your subscription" at bounding box center [138, 190] width 97 height 17
click at [136, 210] on link "Invoices" at bounding box center [154, 219] width 175 height 27
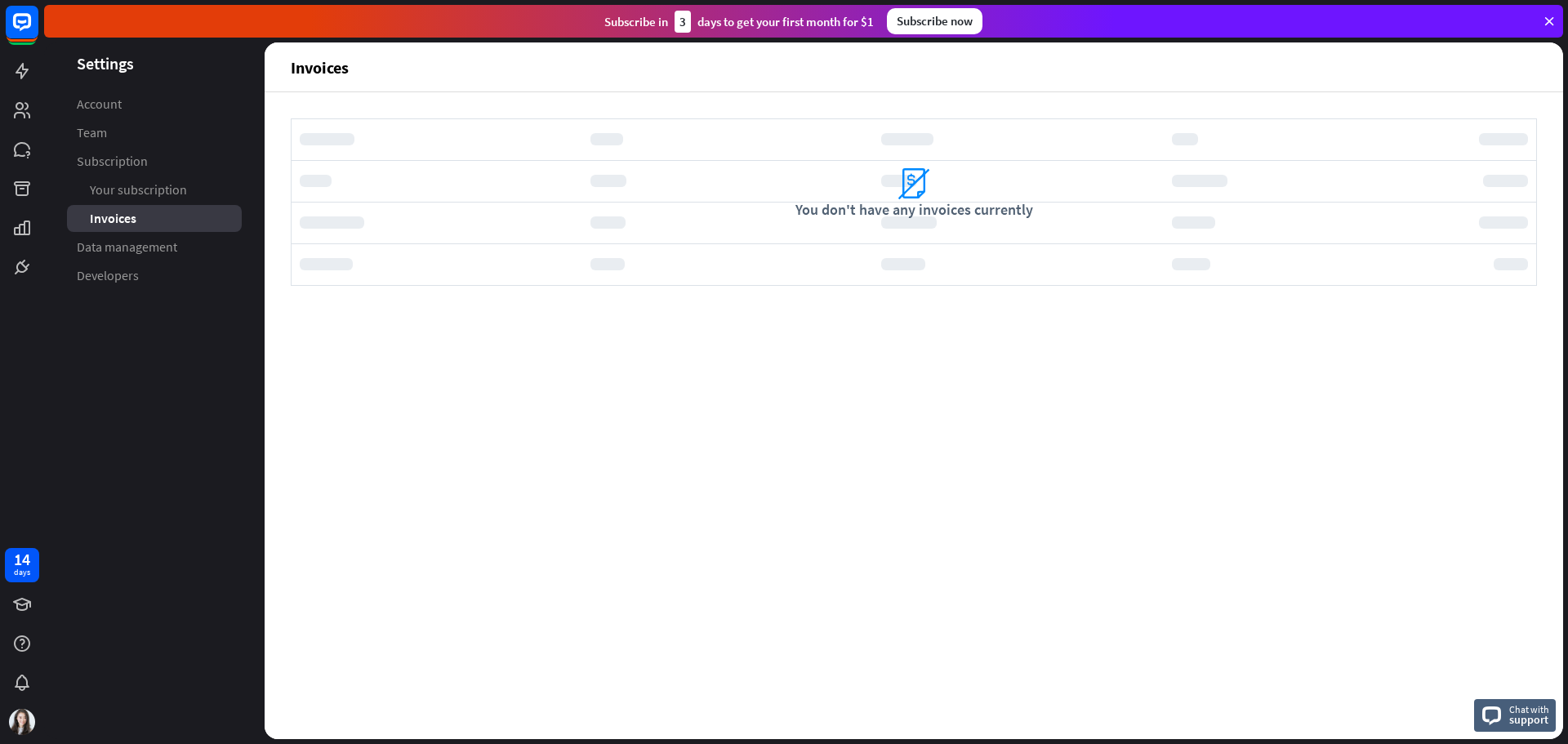
click at [155, 189] on span "Your subscription" at bounding box center [138, 190] width 97 height 17
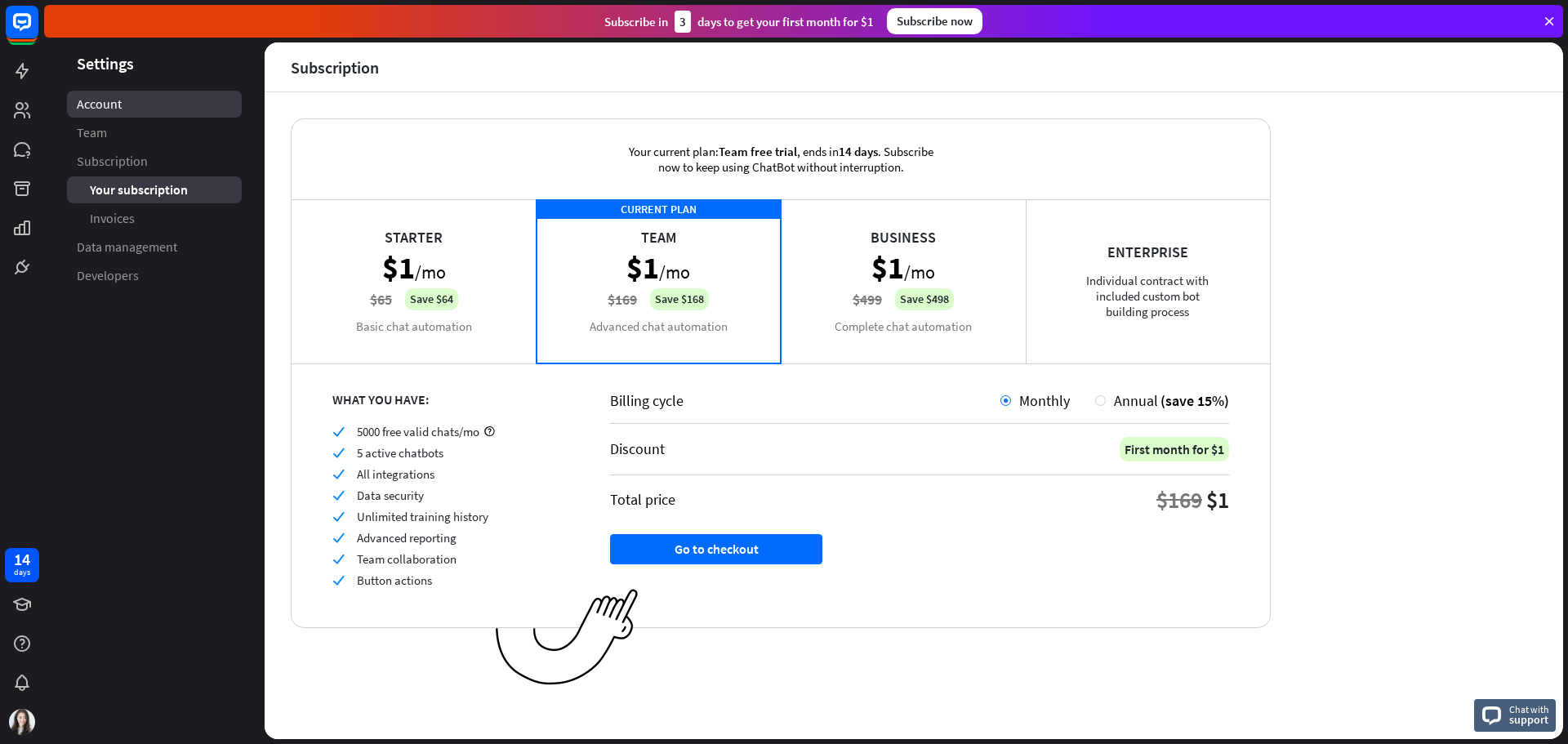
click at [141, 116] on link "Account" at bounding box center [154, 104] width 175 height 27
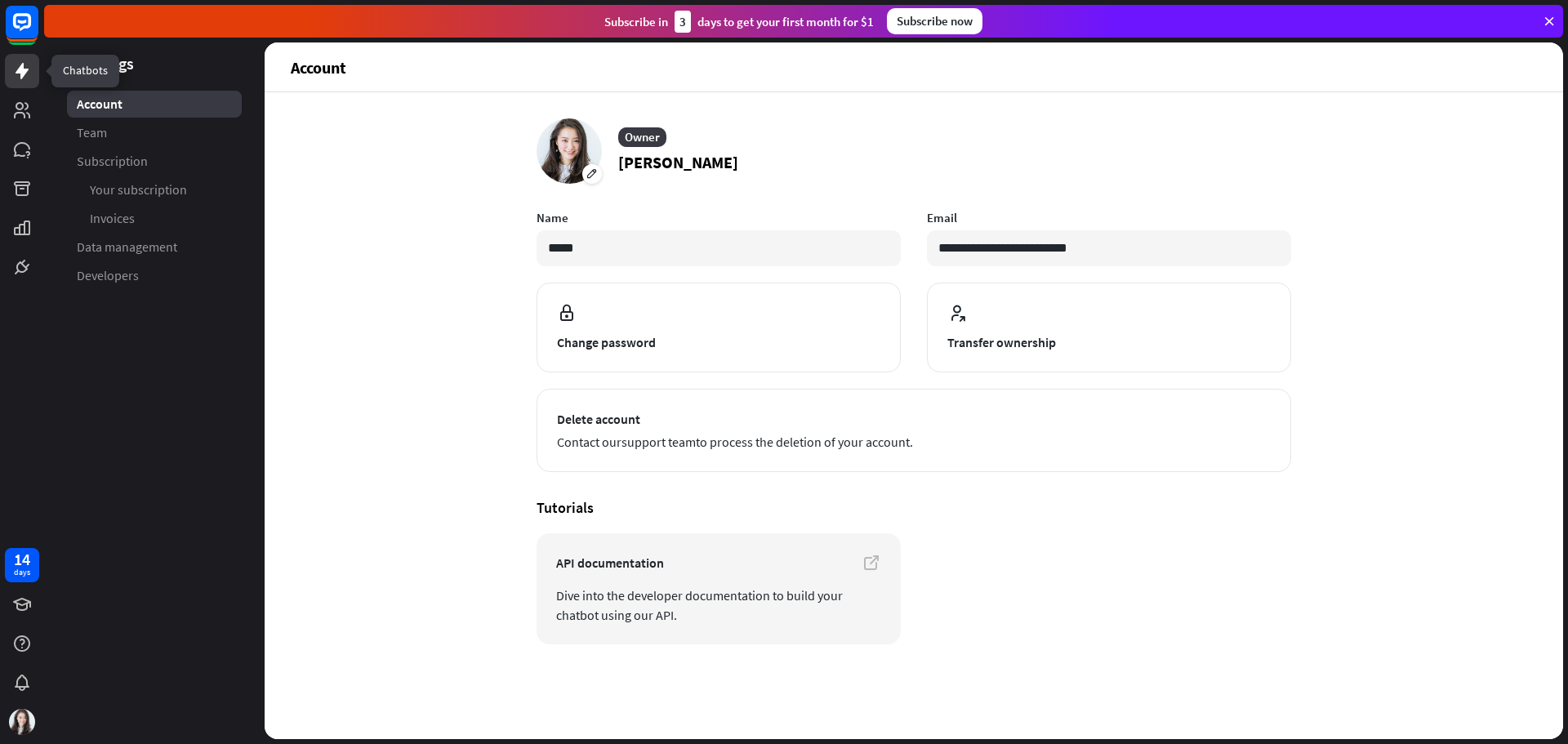
click at [33, 69] on link at bounding box center [21, 70] width 34 height 34
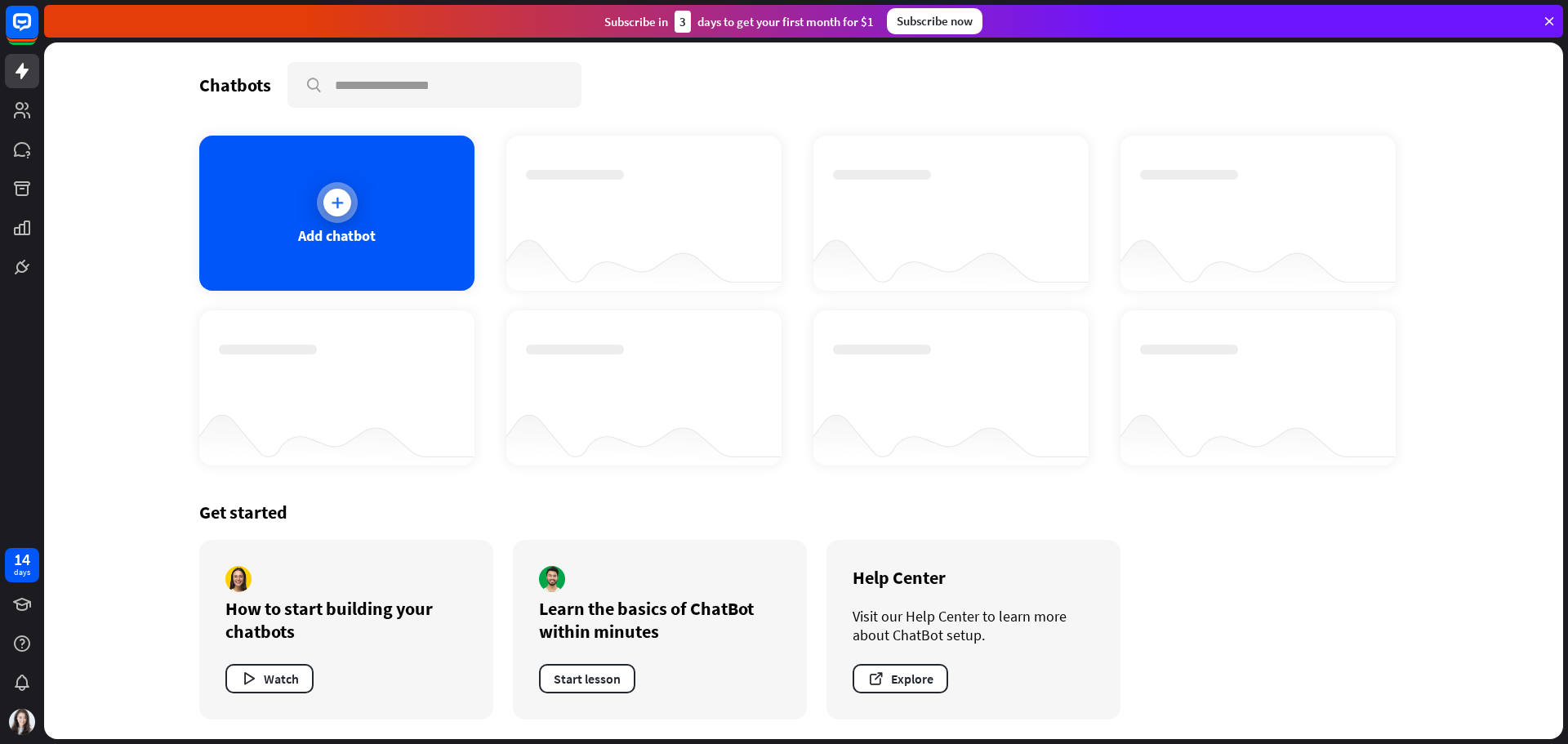
click at [343, 226] on div "Add chatbot" at bounding box center [337, 235] width 78 height 18
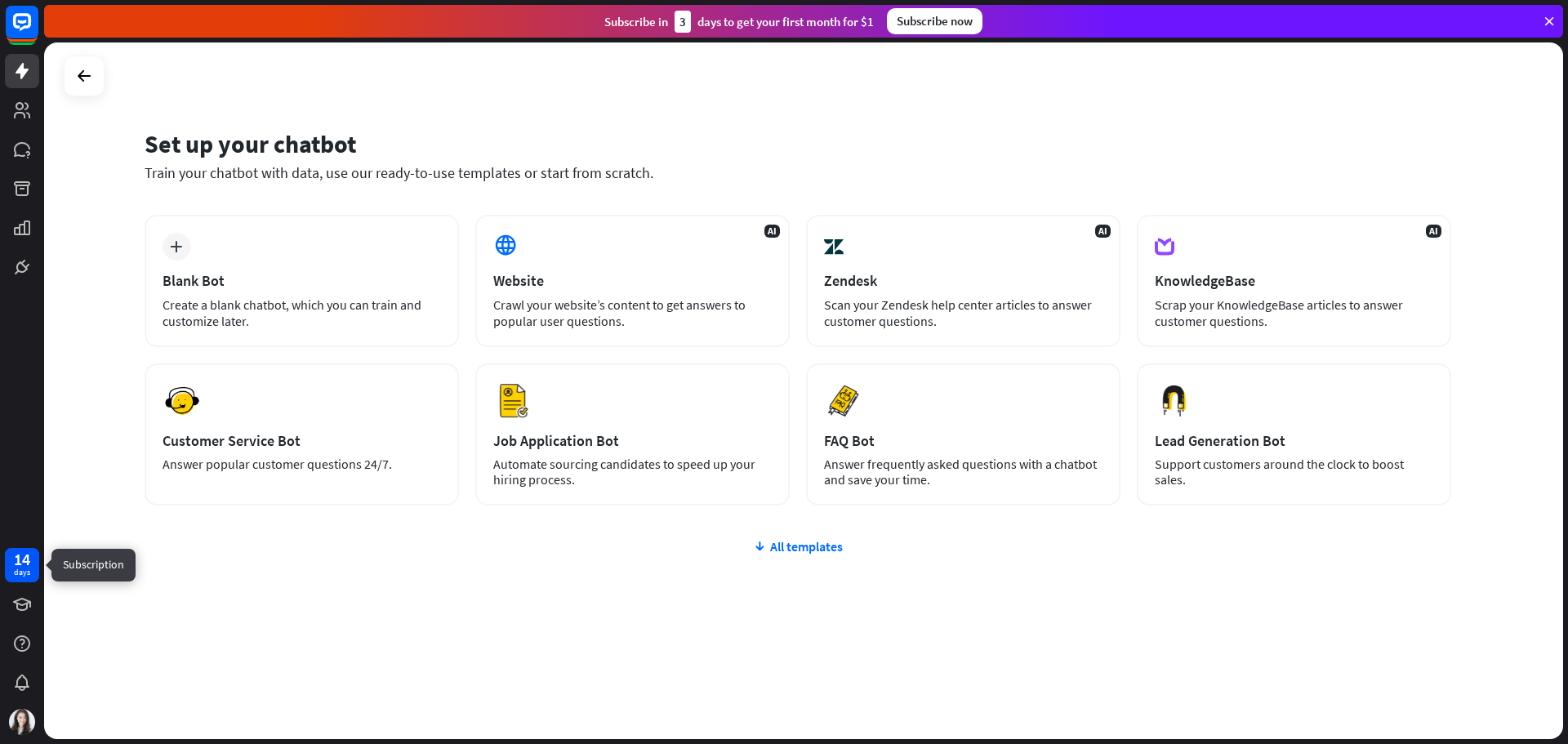
click at [12, 574] on div "14 days" at bounding box center [21, 564] width 34 height 34
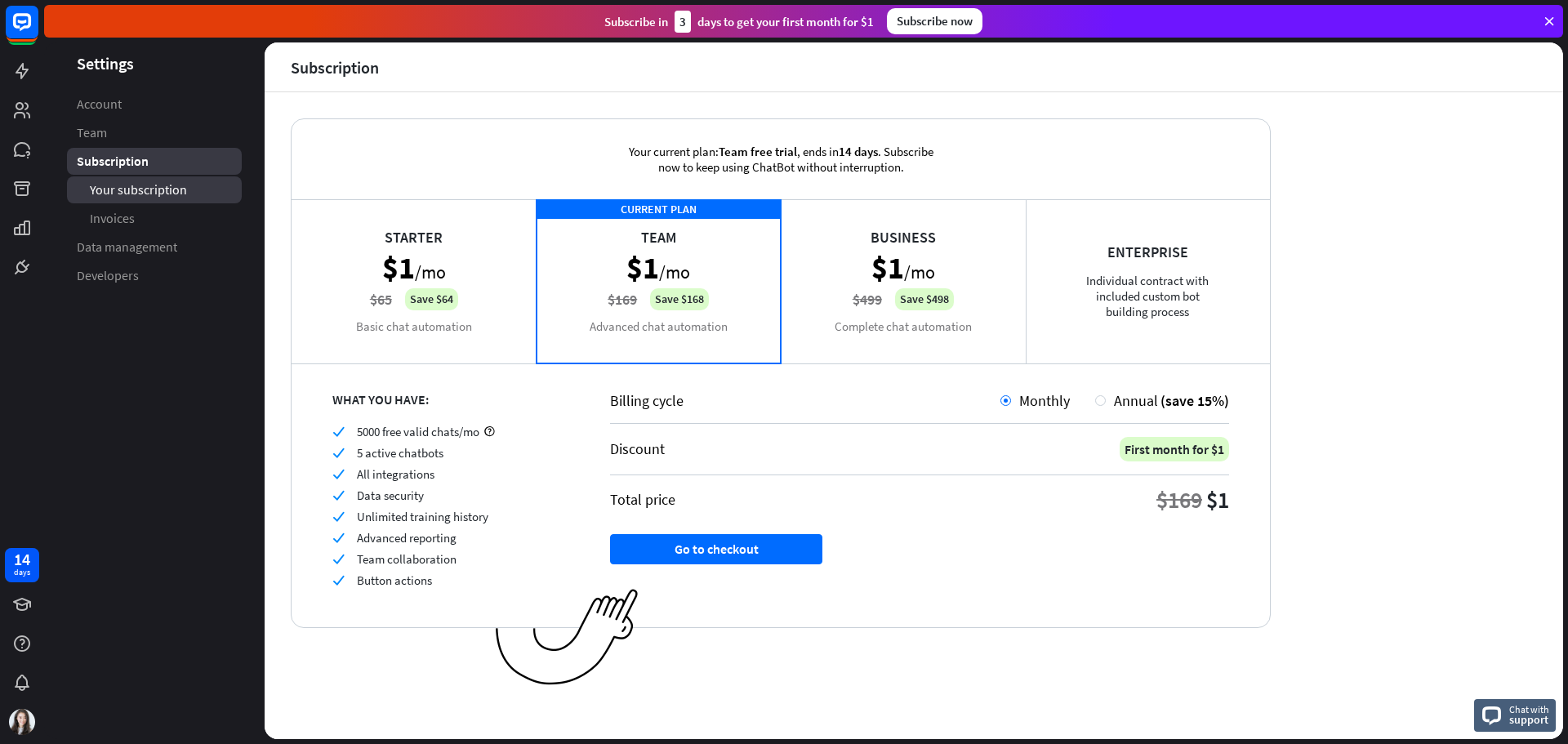
click at [177, 196] on span "Your subscription" at bounding box center [138, 190] width 97 height 17
click at [159, 217] on link "Invoices" at bounding box center [154, 219] width 175 height 27
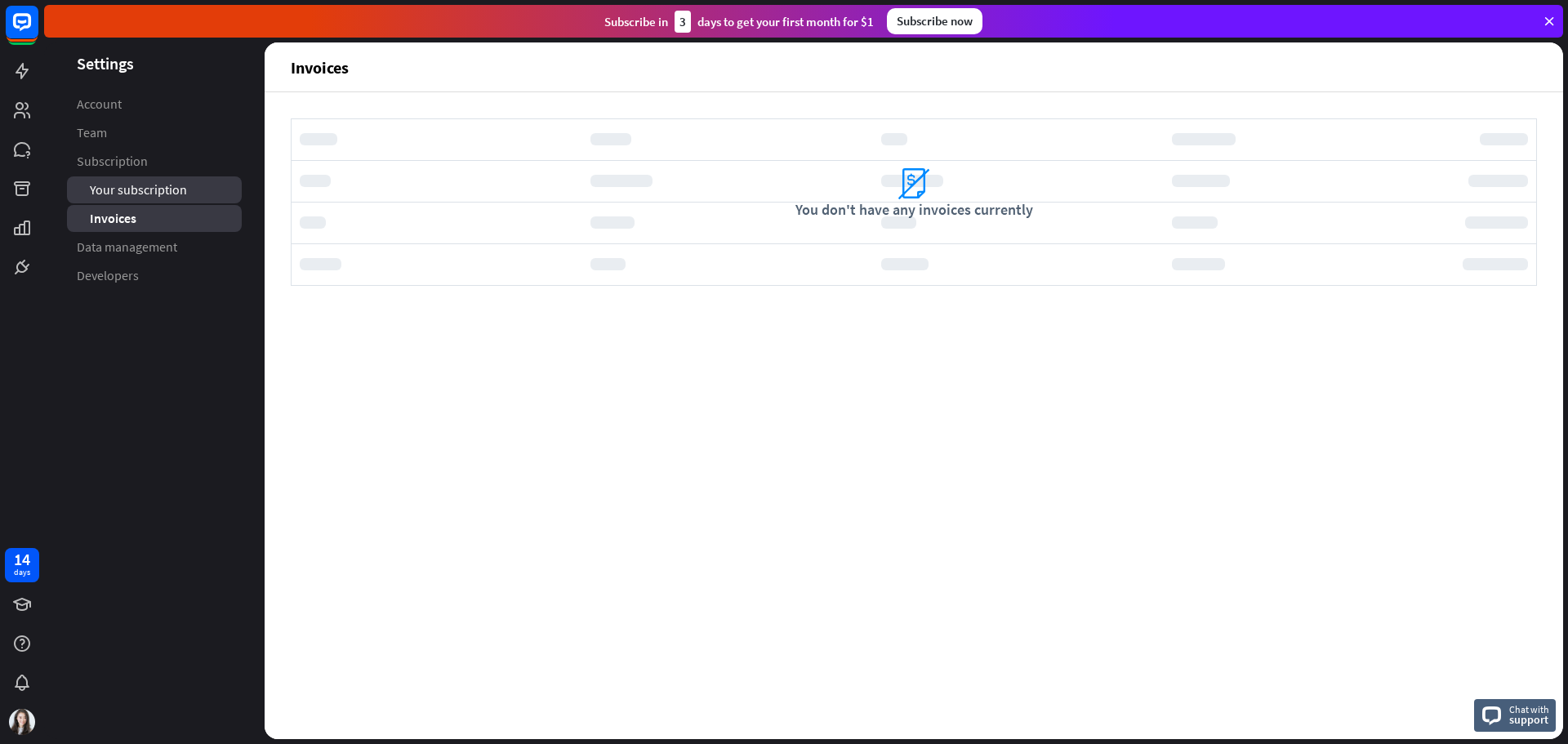
click at [177, 195] on span "Your subscription" at bounding box center [138, 190] width 97 height 17
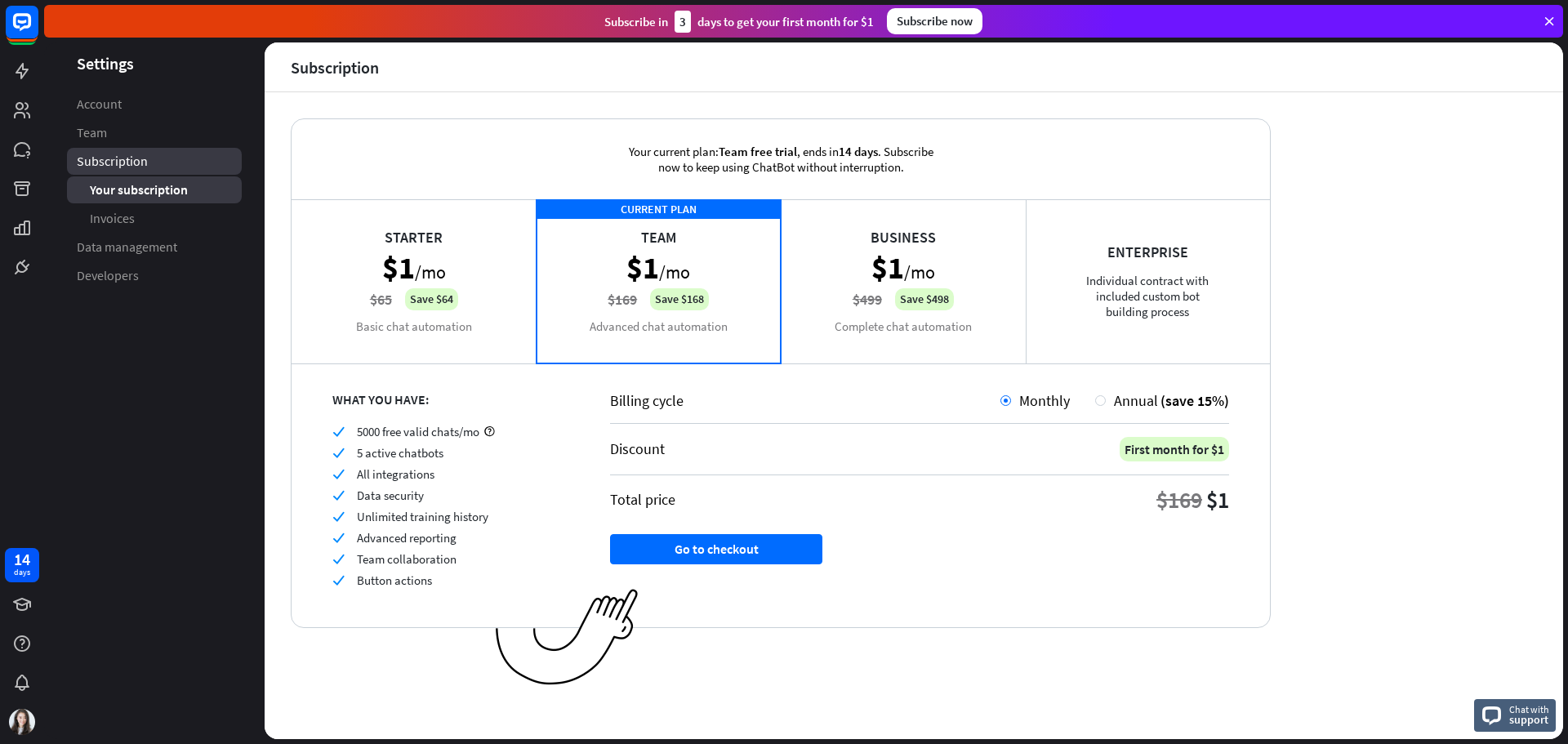
click at [155, 153] on link "Subscription" at bounding box center [154, 161] width 175 height 27
click at [451, 313] on div "Starter $1 /mo $65 Save $64 Basic chat automation" at bounding box center [414, 281] width 245 height 163
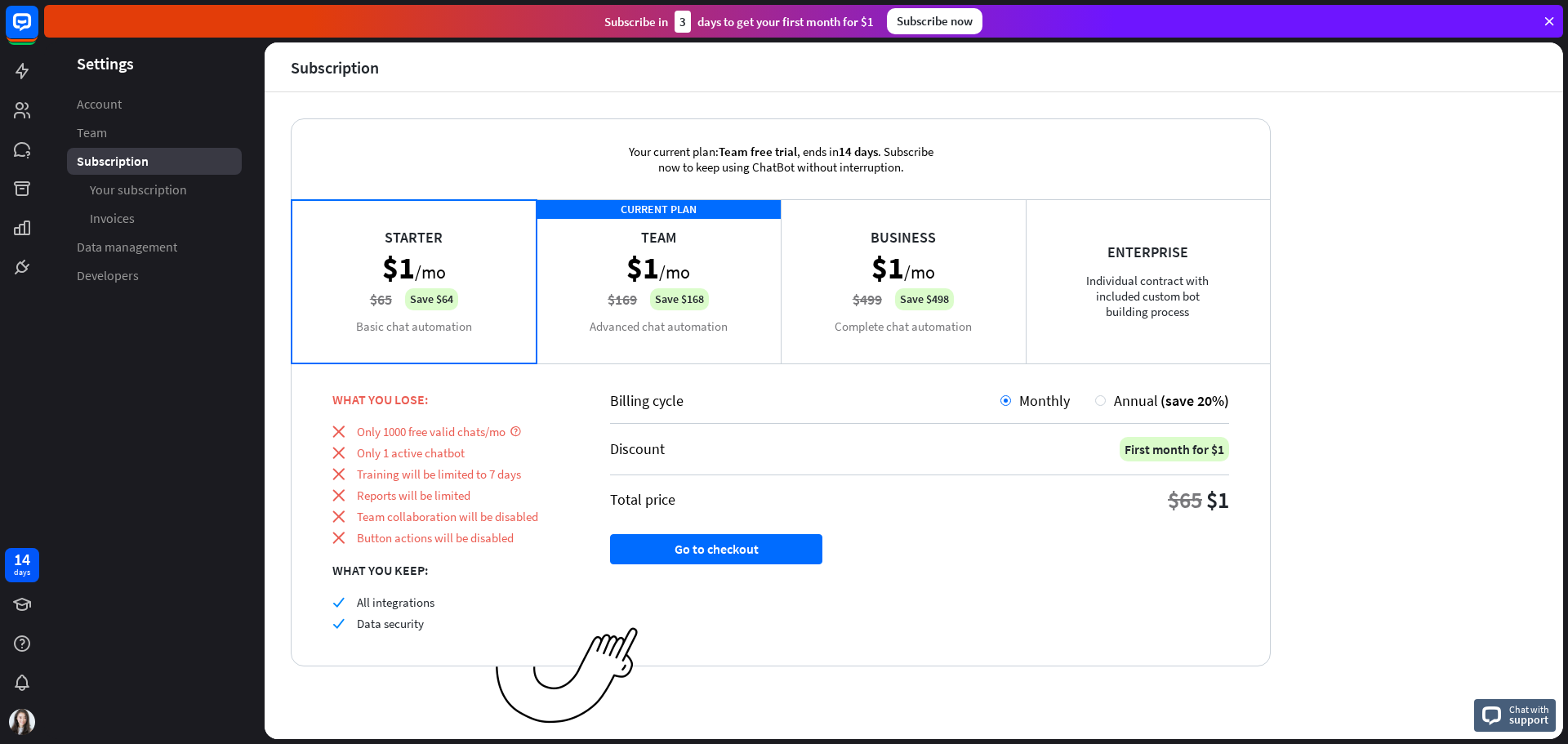
click at [678, 298] on div "CURRENT PLAN Team $1 /mo $169 Save $168 Advanced chat automation" at bounding box center [659, 281] width 245 height 163
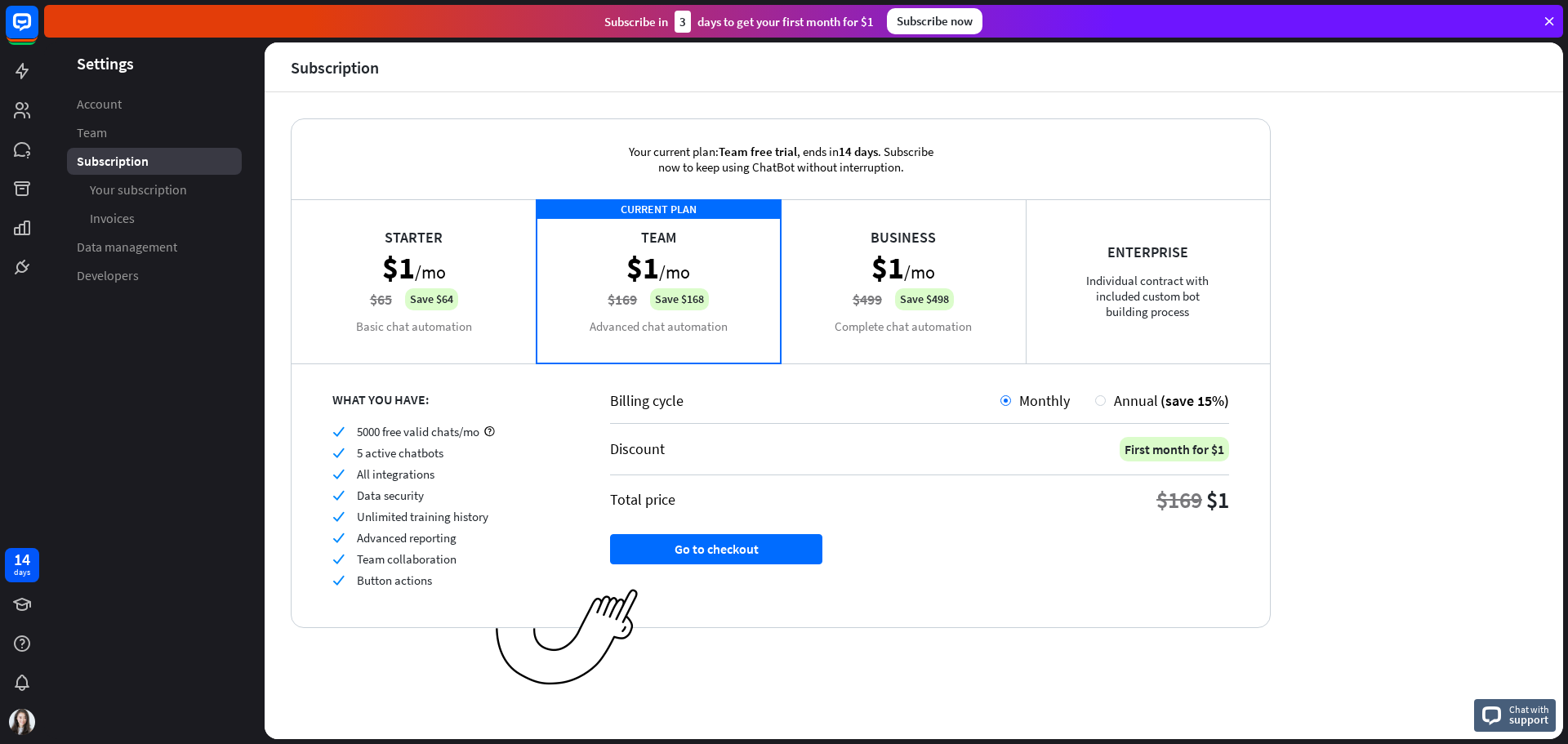
click at [449, 287] on div "Starter $1 /mo $65 Save $64 Basic chat automation" at bounding box center [414, 281] width 245 height 163
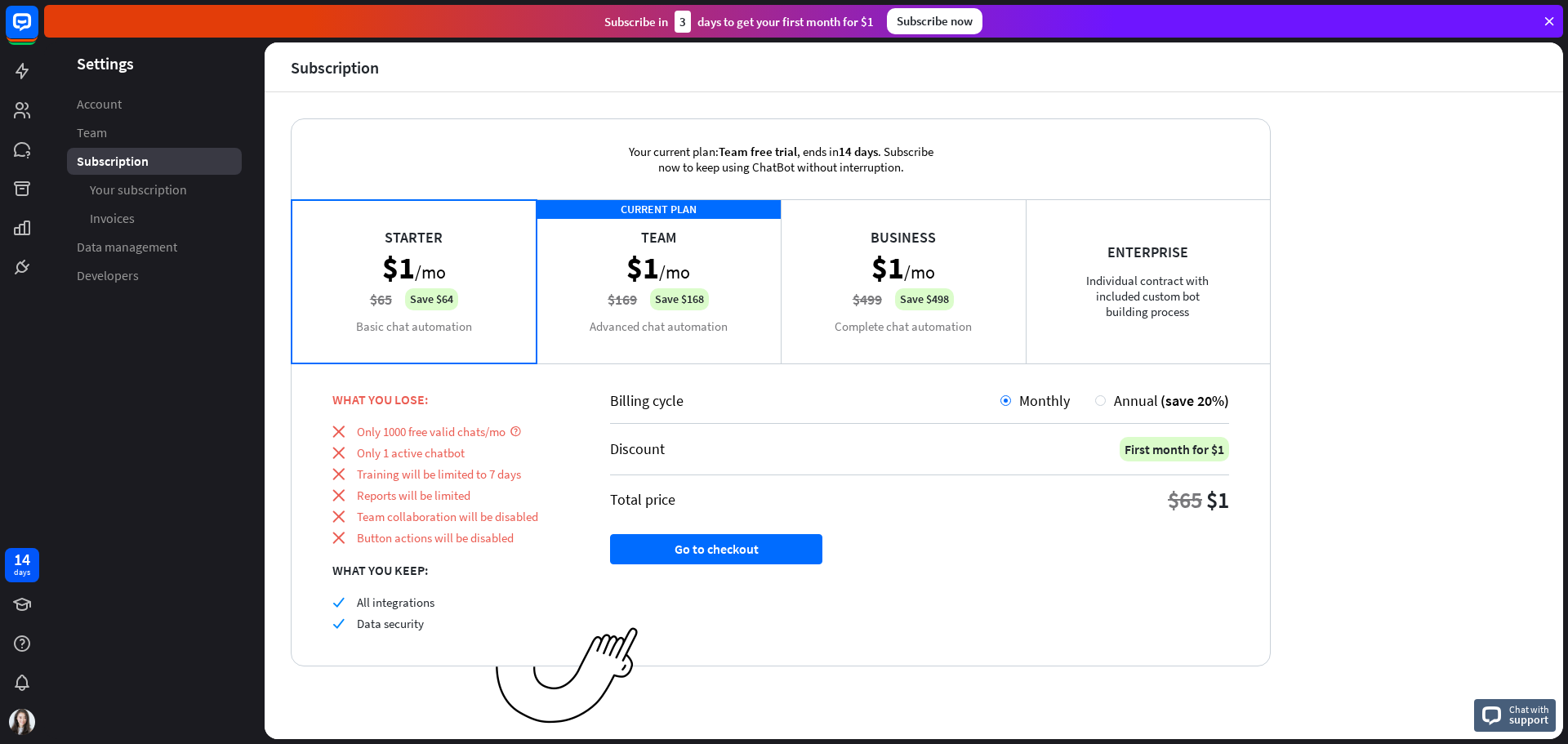
drag, startPoint x: 1106, startPoint y: 301, endPoint x: 879, endPoint y: 289, distance: 227.3
click at [1102, 301] on div "Enterprise Individual contract with included custom bot building process" at bounding box center [1148, 281] width 245 height 163
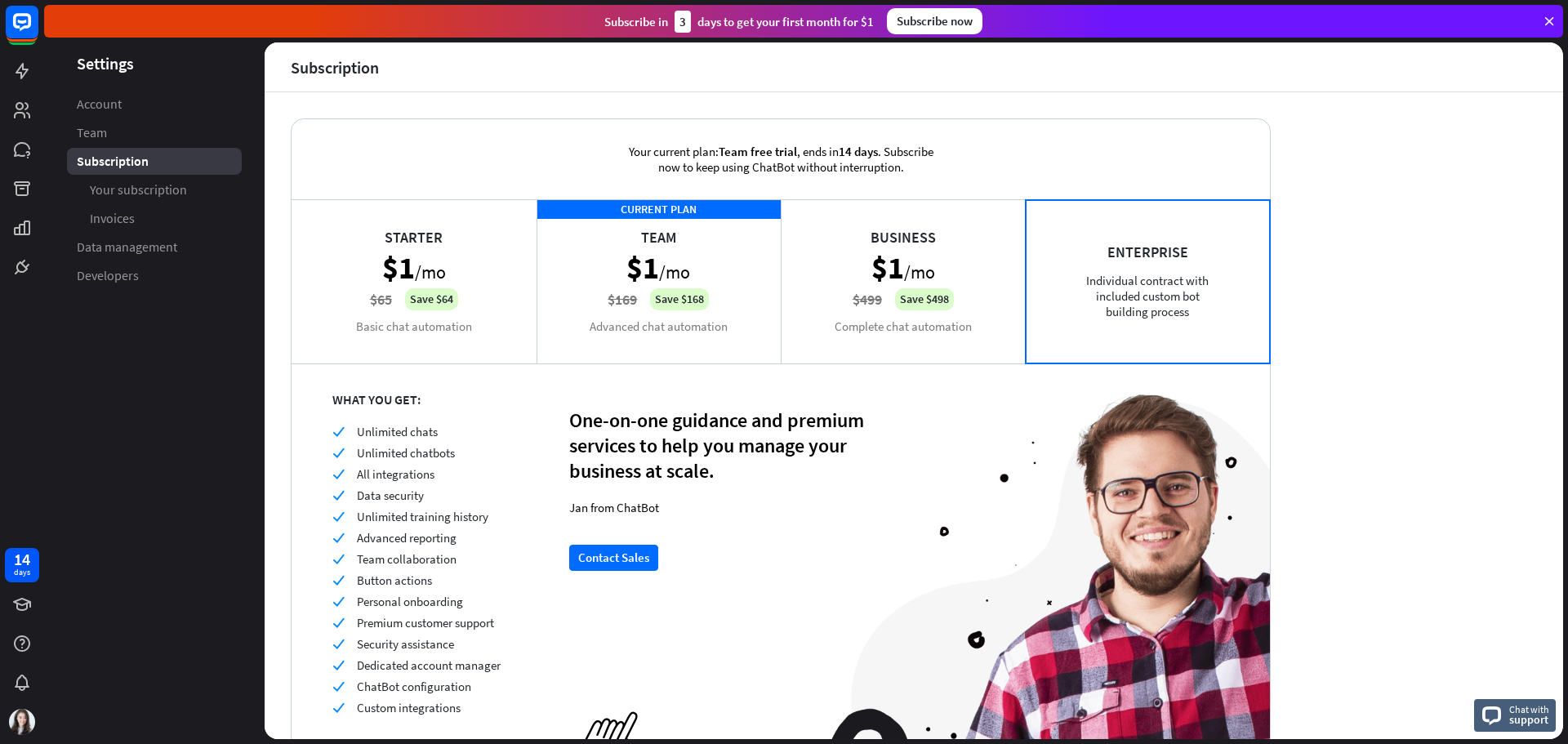
click at [879, 289] on div "Business $1 /mo $499 Save $498 Complete chat automation" at bounding box center [903, 281] width 245 height 163
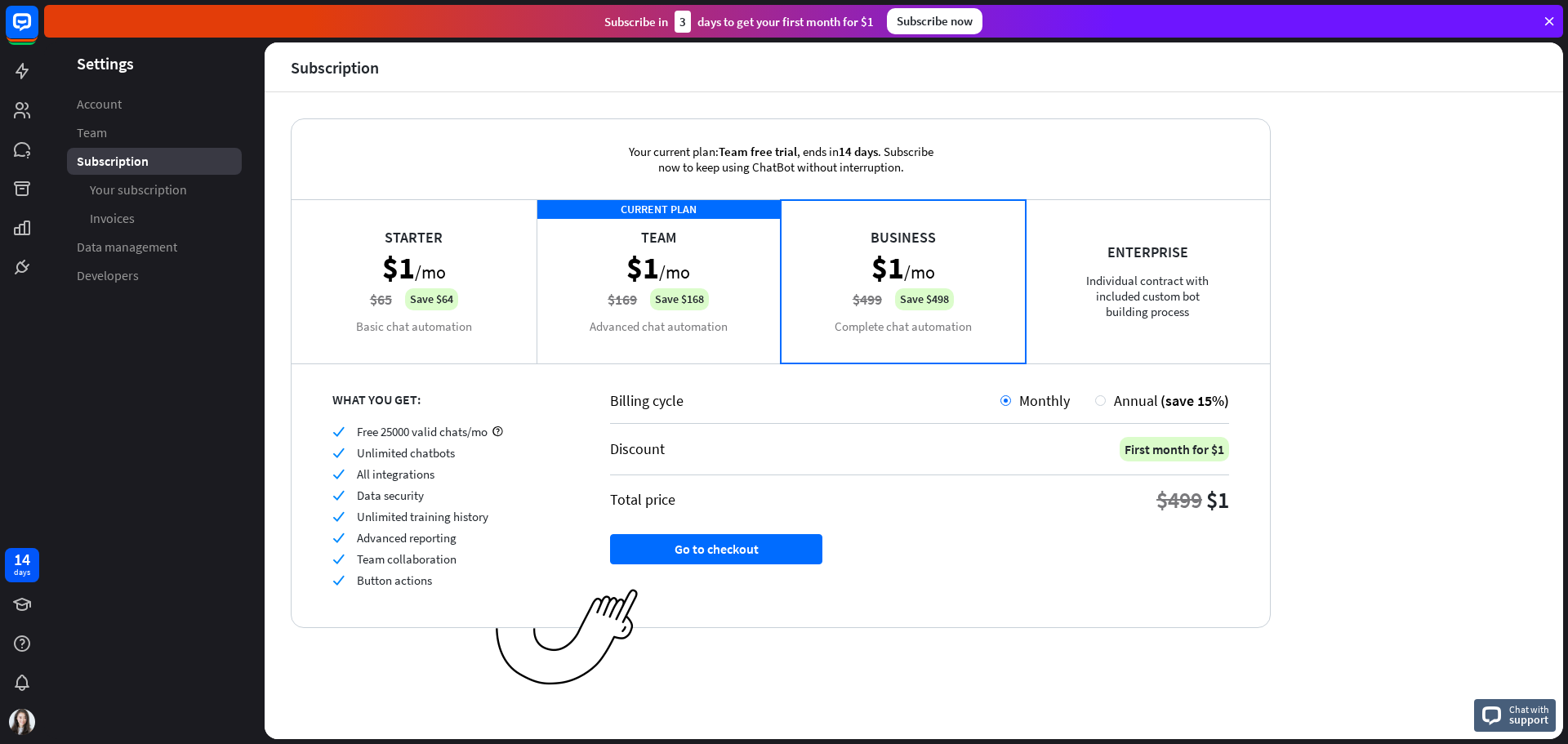
drag, startPoint x: 1109, startPoint y: 305, endPoint x: 1060, endPoint y: 309, distance: 49.2
click at [1095, 308] on div "Enterprise Individual contract with included custom bot building process" at bounding box center [1148, 281] width 245 height 163
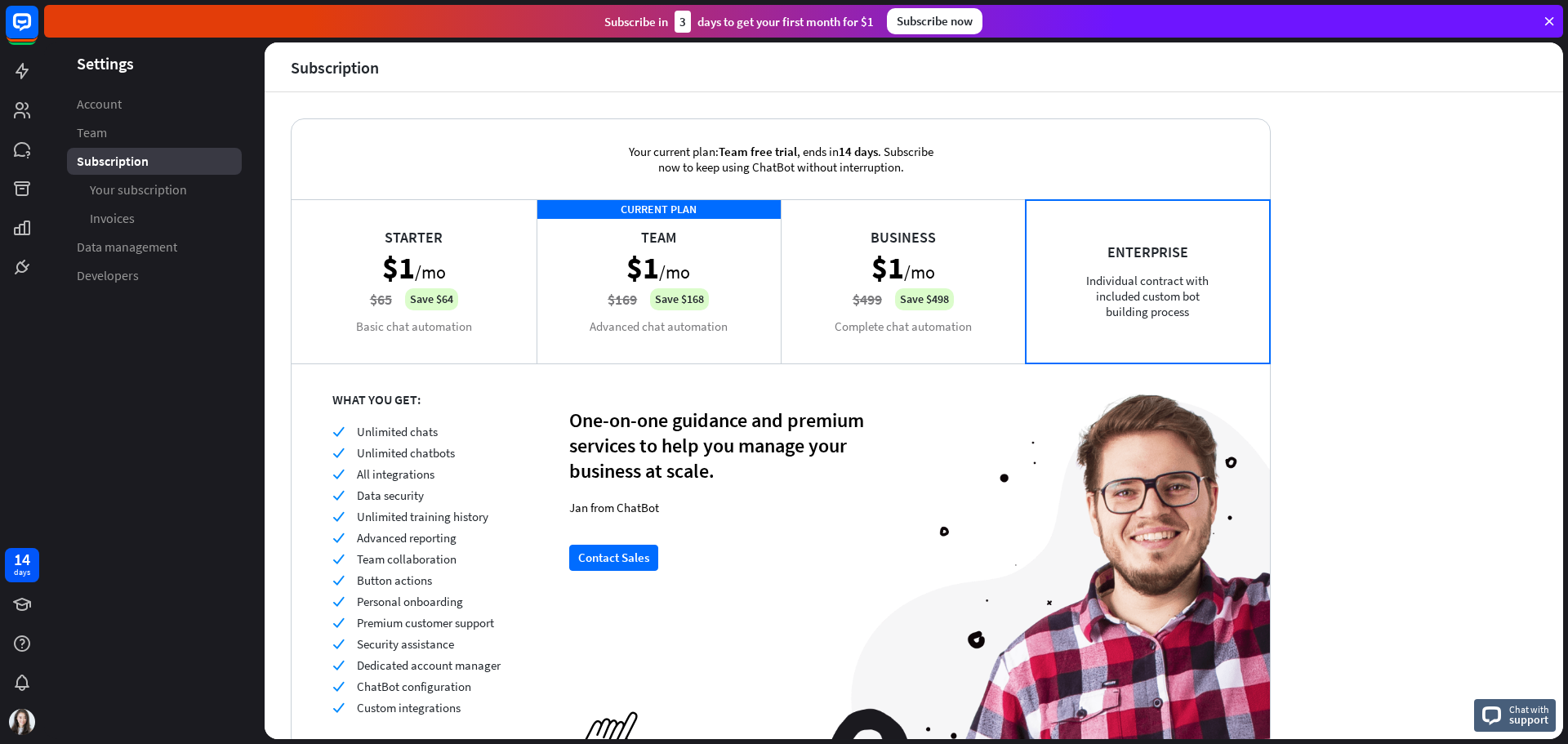
click at [1143, 297] on div "Enterprise Individual contract with included custom bot building process" at bounding box center [1148, 281] width 245 height 163
drag, startPoint x: 881, startPoint y: 286, endPoint x: 822, endPoint y: 288, distance: 59.0
click at [874, 287] on div "Business $1 /mo $499 Save $498 Complete chat automation" at bounding box center [903, 281] width 245 height 163
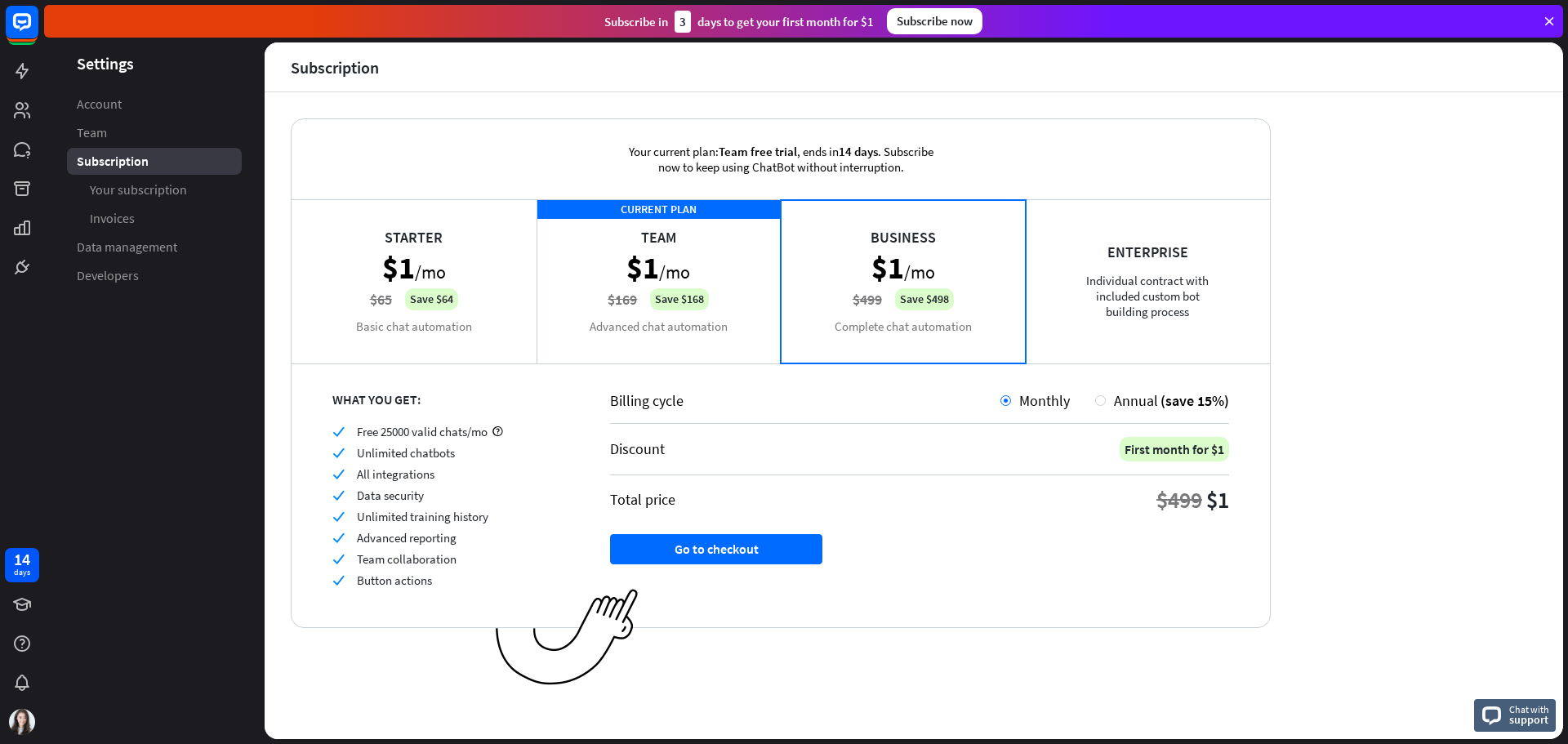
drag, startPoint x: 605, startPoint y: 283, endPoint x: 722, endPoint y: 283, distance: 117.0
click at [621, 283] on div "CURRENT PLAN Team $1 /mo $169 Save $168 Advanced chat automation" at bounding box center [659, 281] width 245 height 163
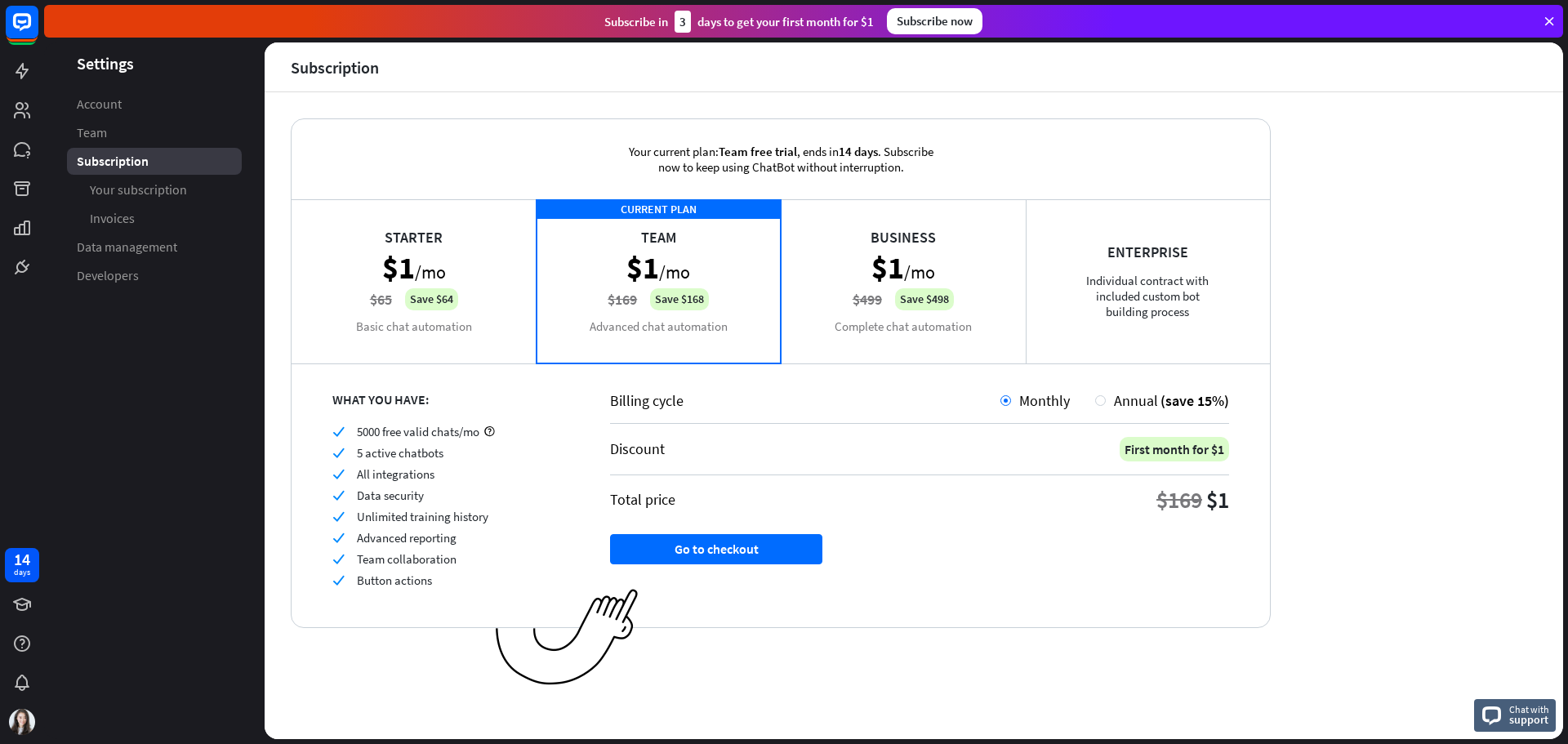
click at [1120, 331] on div "Enterprise Individual contract with included custom bot building process" at bounding box center [1148, 281] width 245 height 163
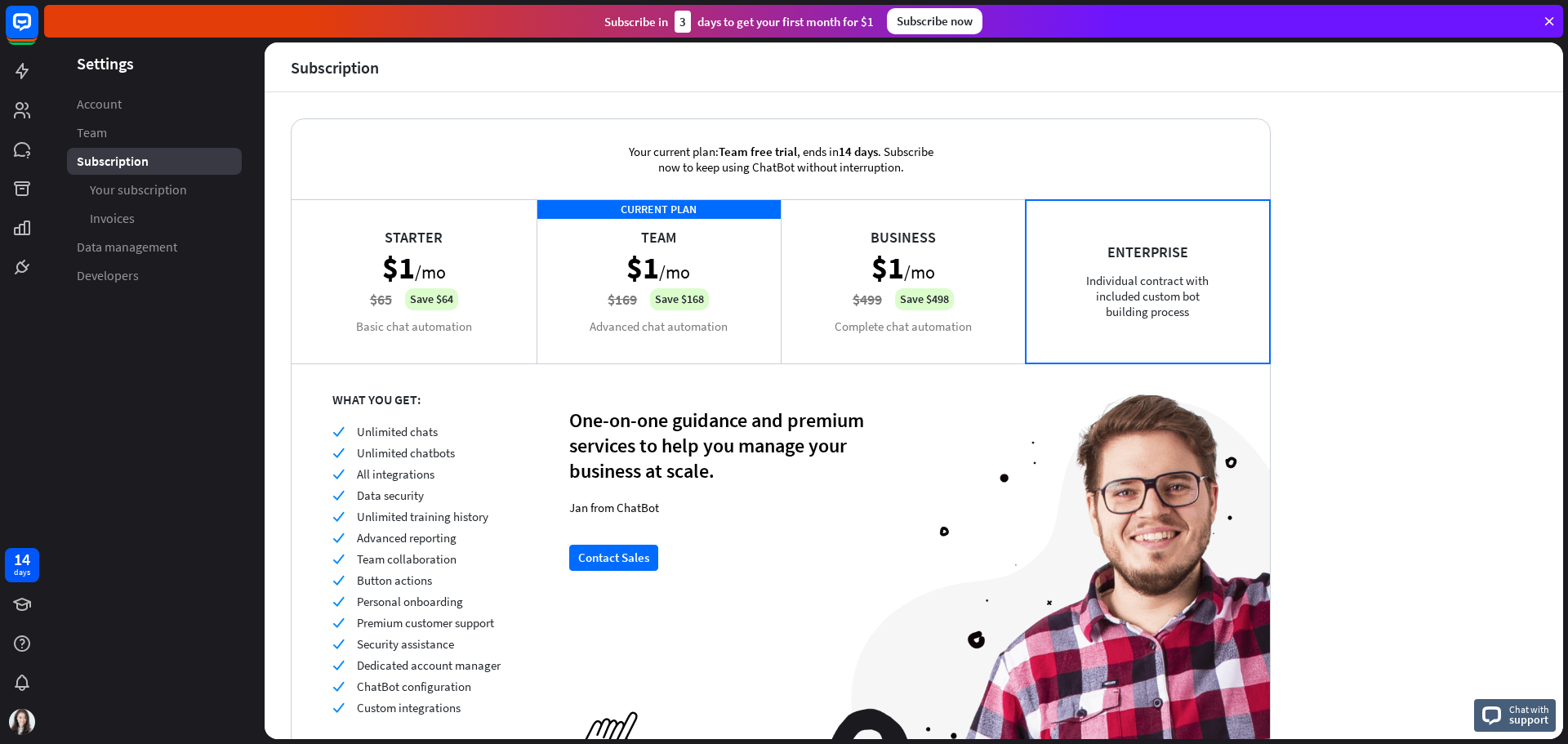
click at [1132, 320] on div "Enterprise Individual contract with included custom bot building process" at bounding box center [1148, 281] width 245 height 163
click at [901, 238] on div "Business $1 /mo $499 Save $498 Complete chat automation" at bounding box center [903, 281] width 245 height 163
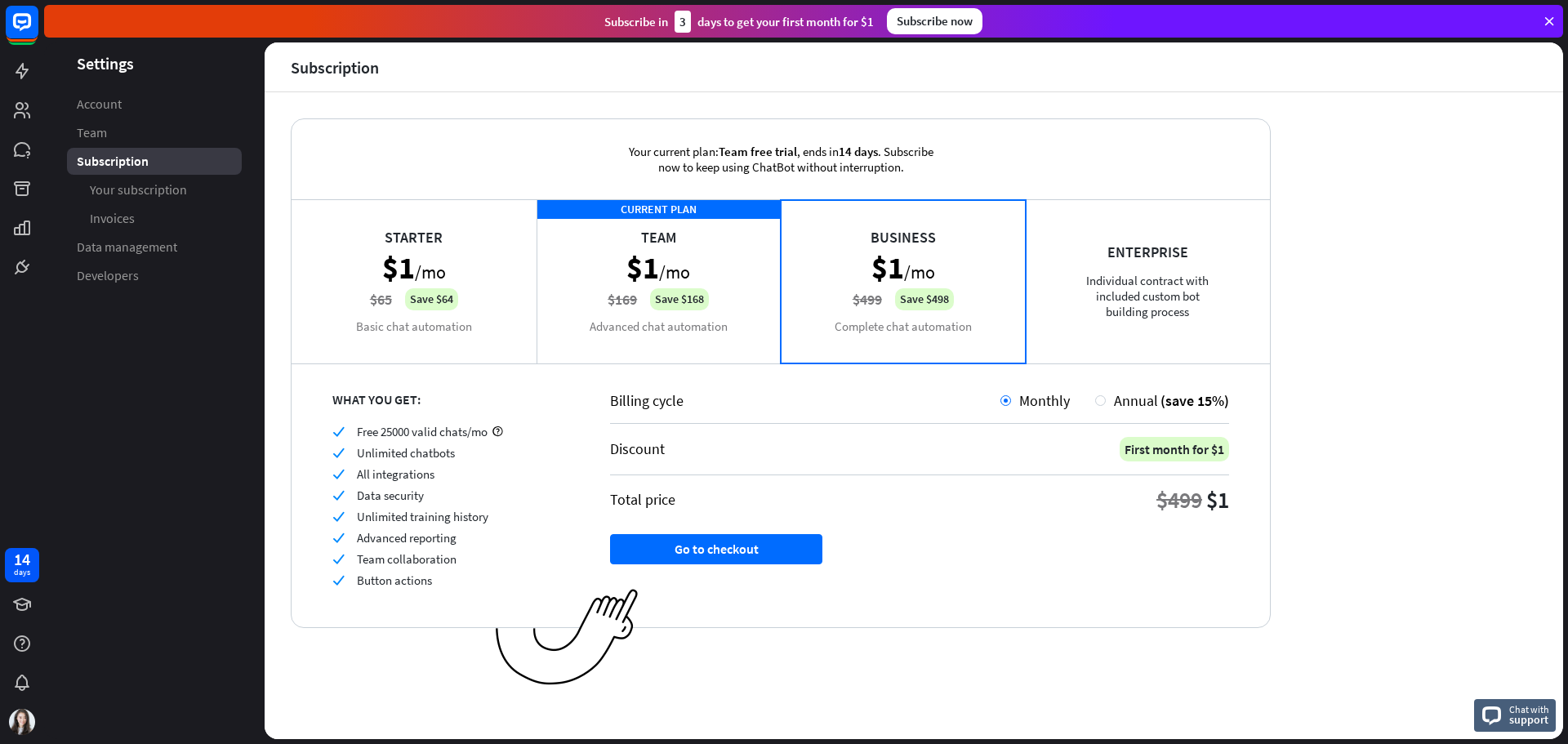
click at [693, 263] on div "CURRENT PLAN Team $1 /mo $169 Save $168 Advanced chat automation" at bounding box center [659, 281] width 245 height 163
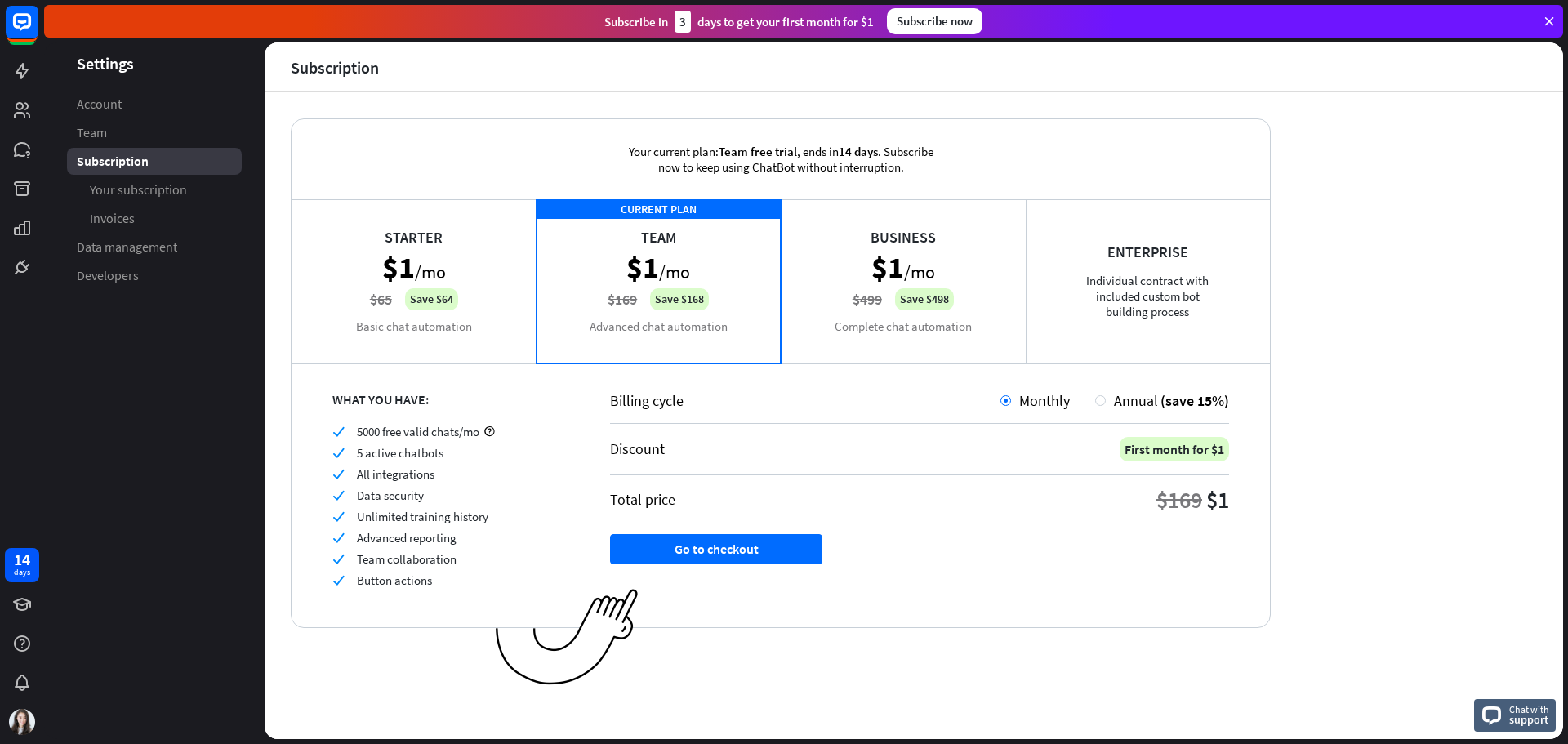
click at [426, 268] on div "Starter $1 /mo $65 Save $64 Basic chat automation" at bounding box center [414, 281] width 245 height 163
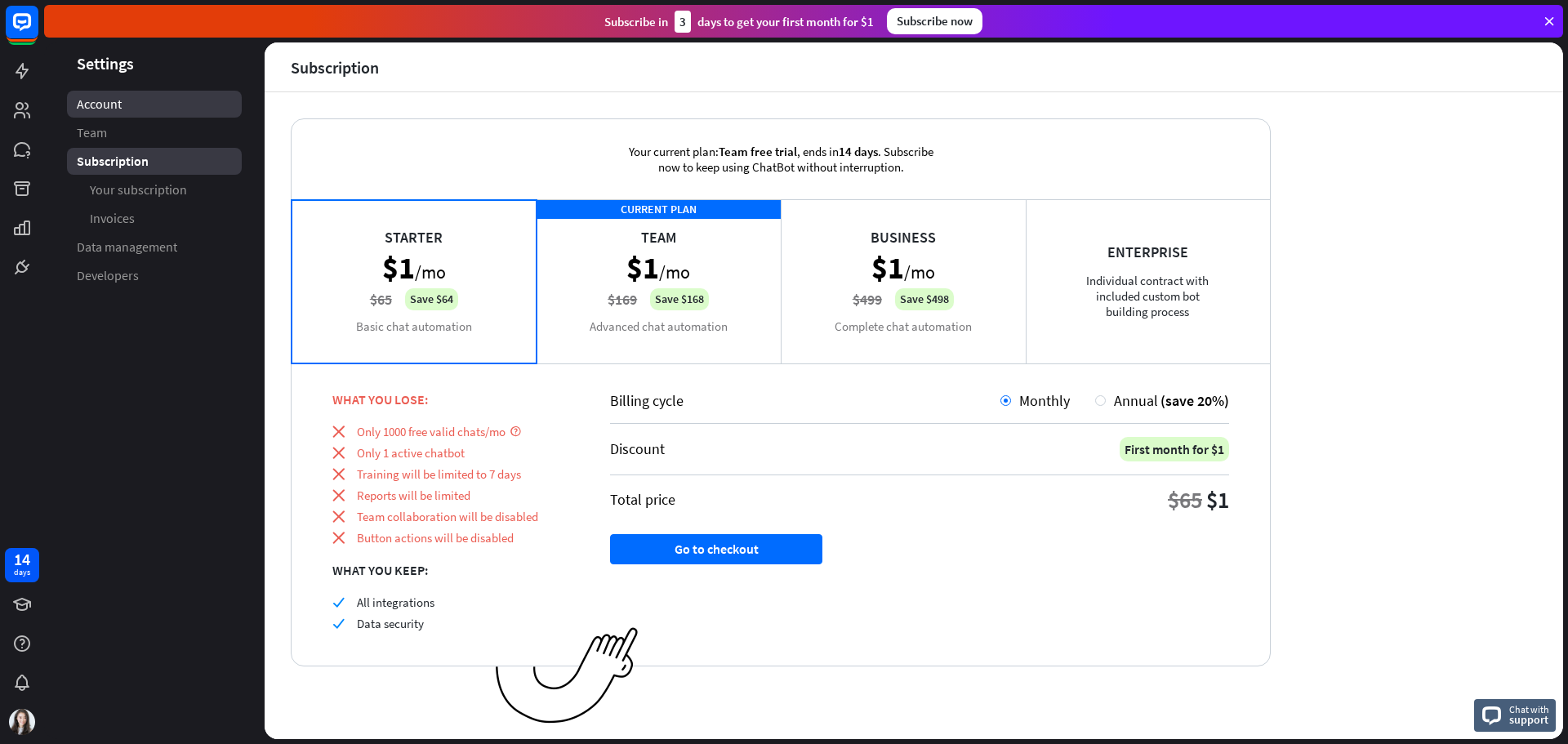
click at [102, 100] on span "Account" at bounding box center [99, 104] width 45 height 17
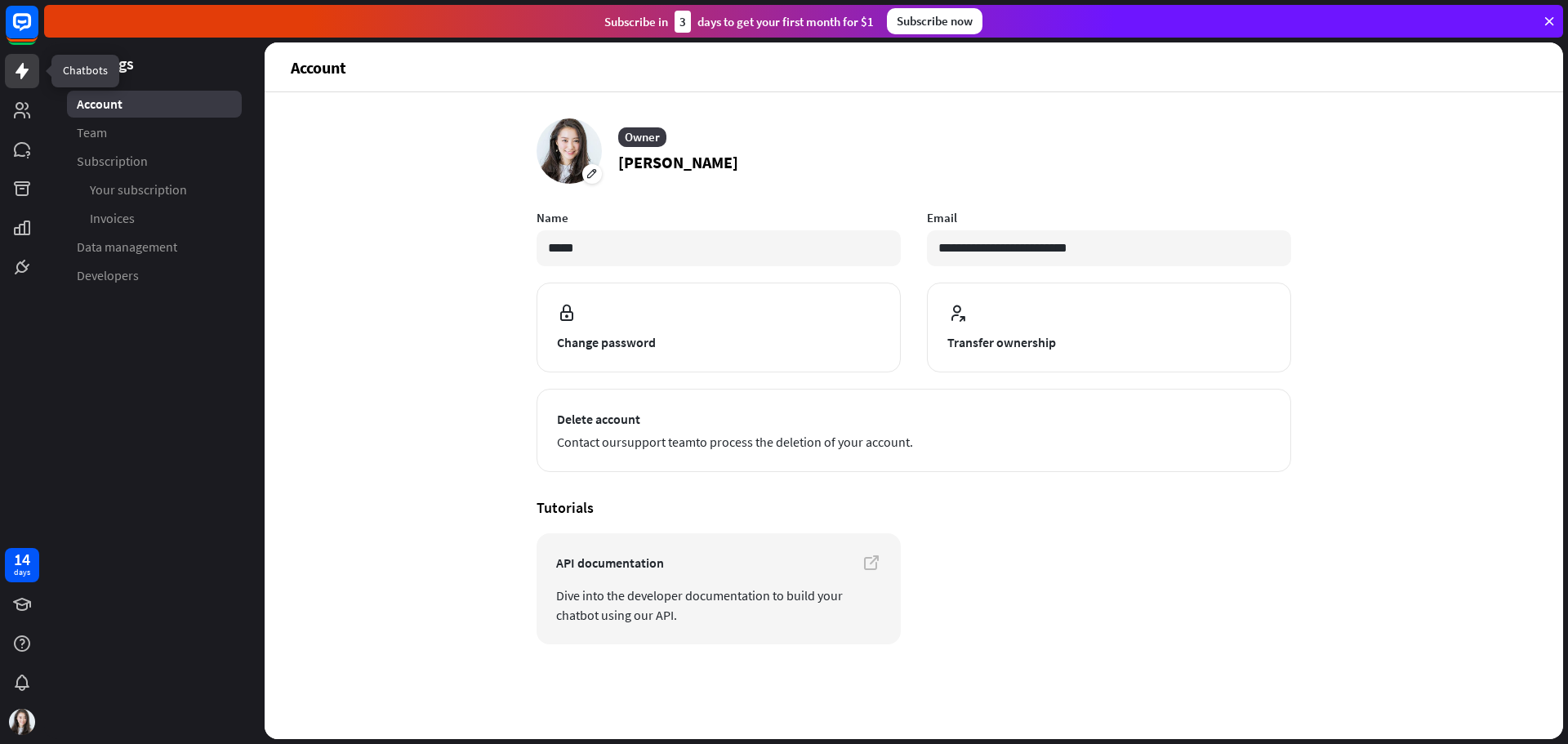
click at [17, 69] on icon at bounding box center [21, 71] width 13 height 17
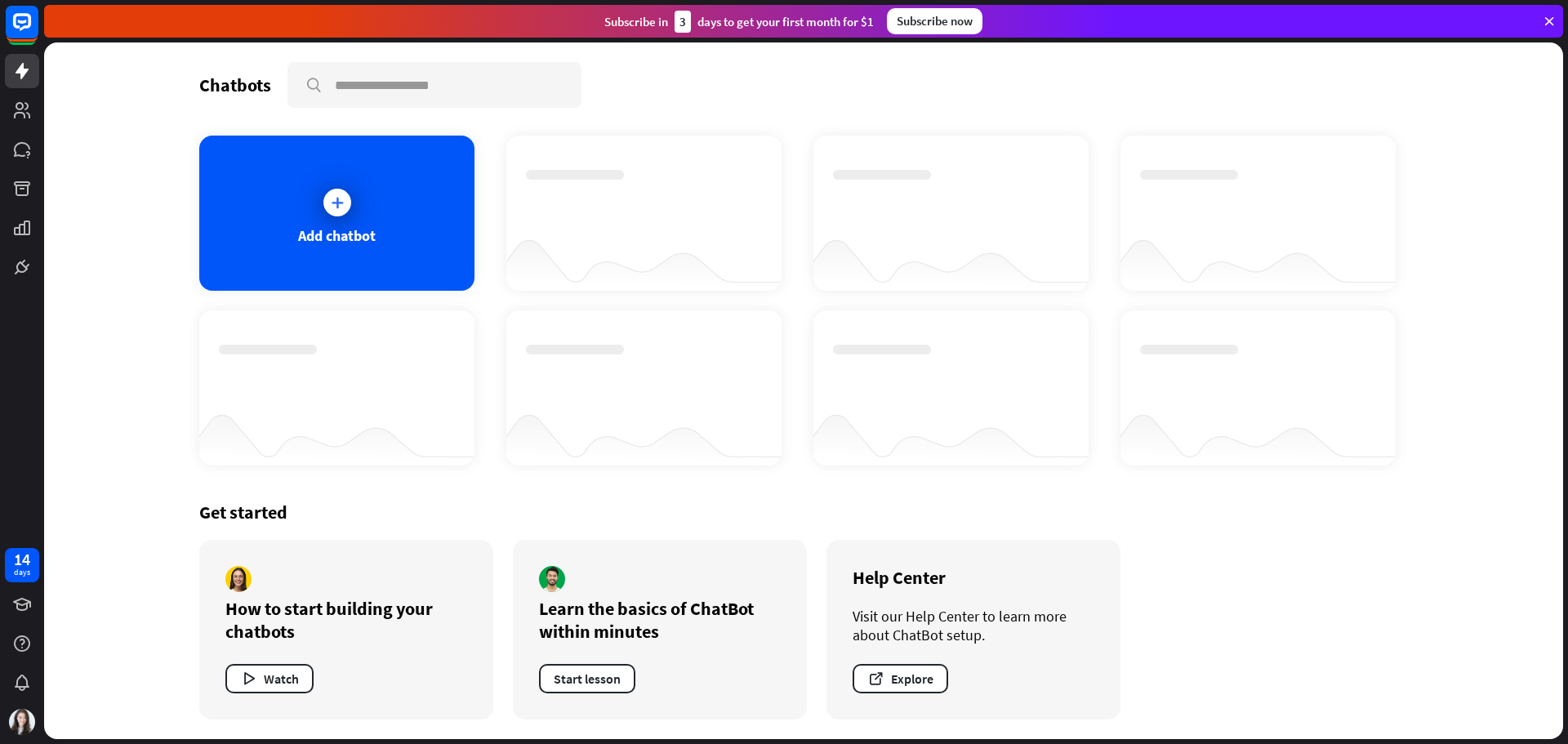
drag, startPoint x: 811, startPoint y: 108, endPoint x: 799, endPoint y: 103, distance: 13.0
drag, startPoint x: 800, startPoint y: 103, endPoint x: 798, endPoint y: 114, distance: 11.2
click at [14, 109] on icon at bounding box center [22, 110] width 19 height 19
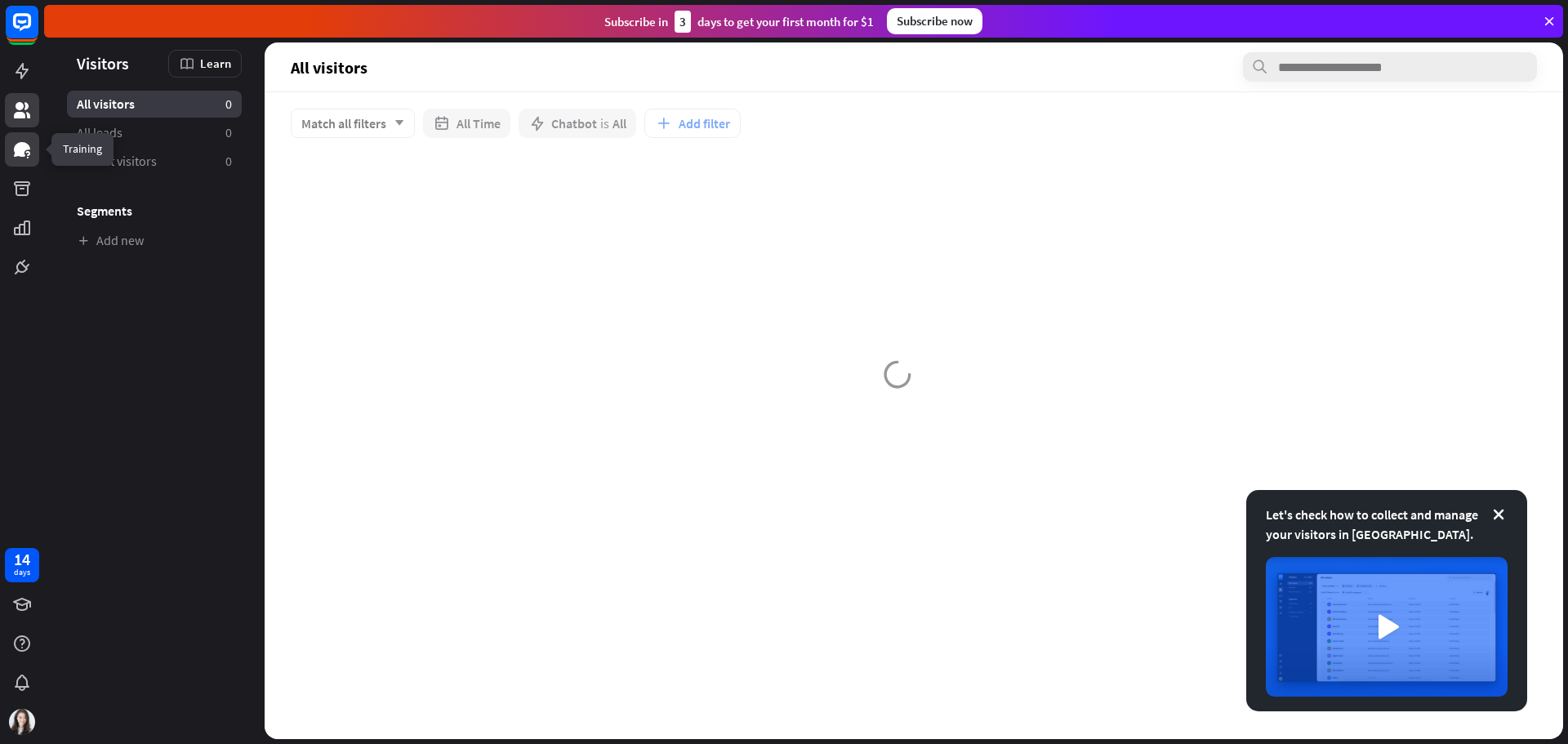
click at [11, 155] on link at bounding box center [21, 149] width 34 height 34
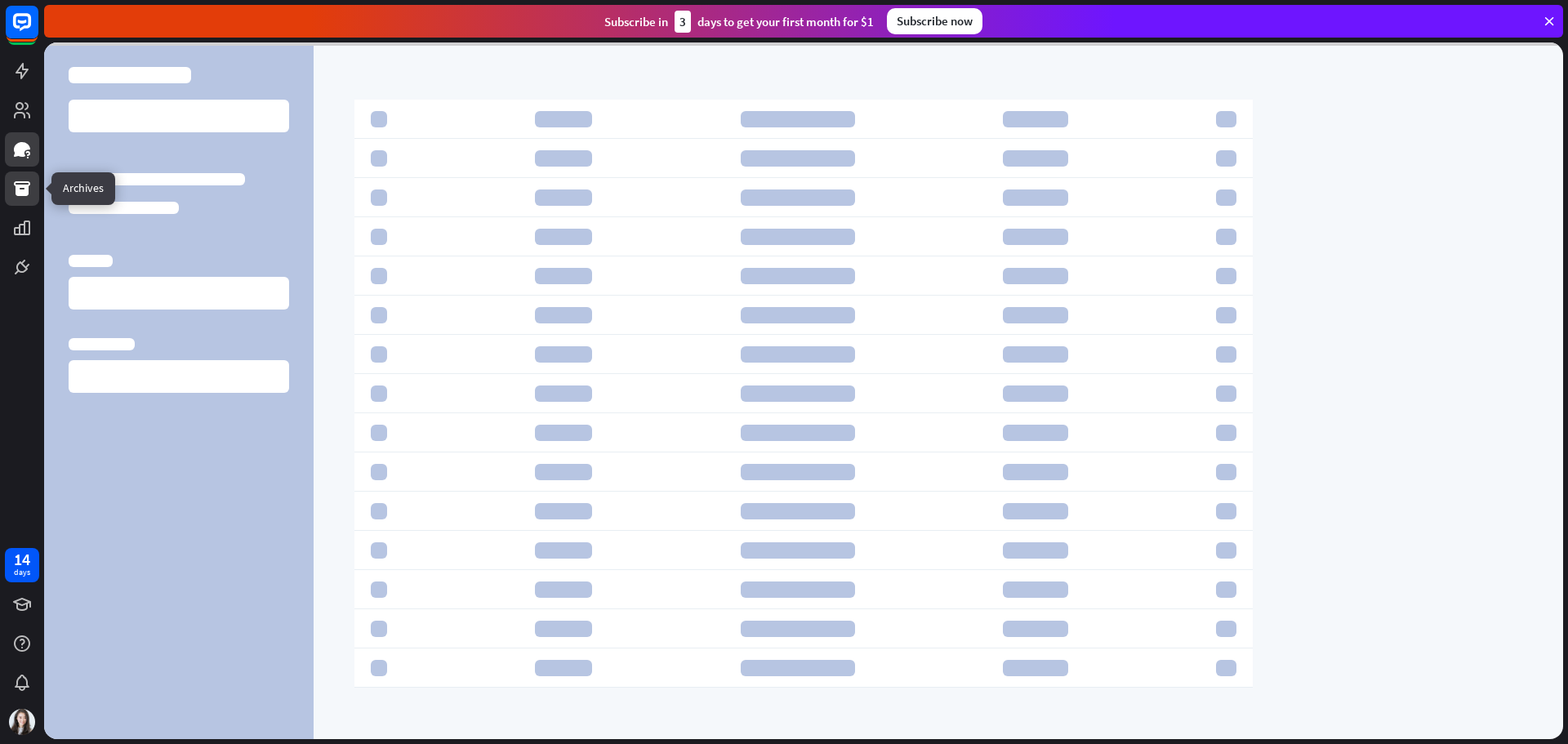
click at [19, 190] on icon at bounding box center [21, 188] width 17 height 15
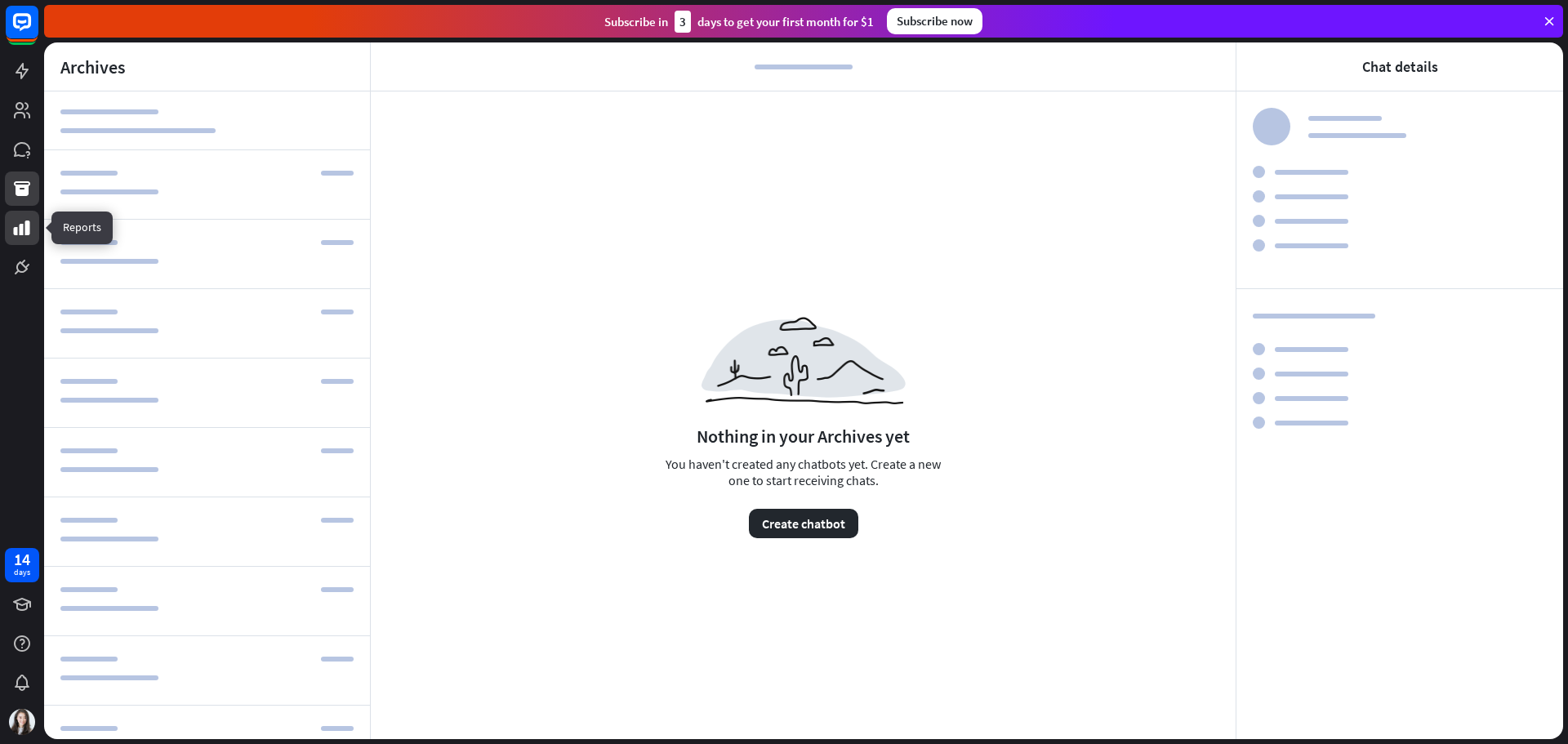
click at [22, 224] on icon at bounding box center [21, 227] width 17 height 15
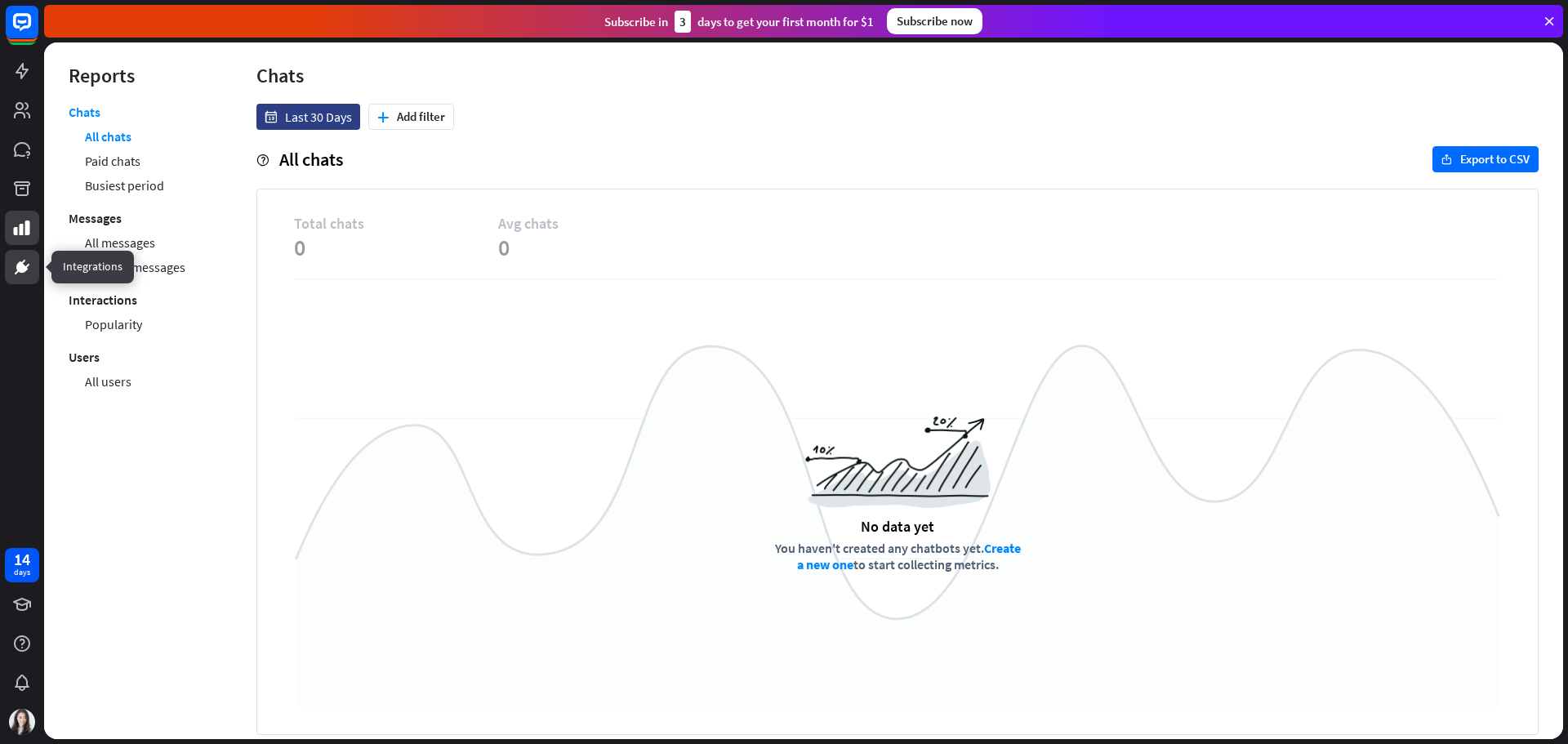
click at [11, 260] on link at bounding box center [21, 266] width 34 height 34
